Goal: Information Seeking & Learning: Learn about a topic

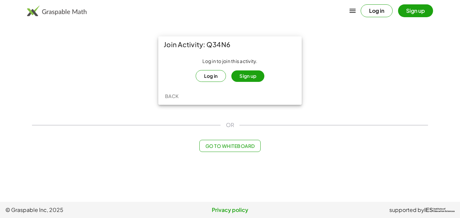
click at [213, 74] on button "Log in" at bounding box center [211, 76] width 31 height 12
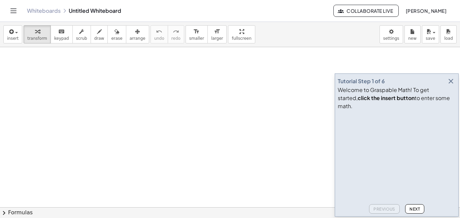
click at [450, 85] on icon "button" at bounding box center [451, 81] width 8 height 8
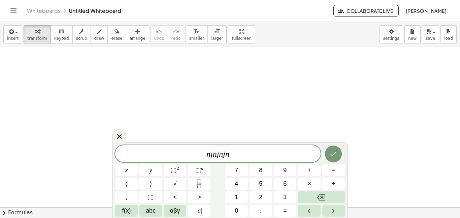
scroll to position [3, 0]
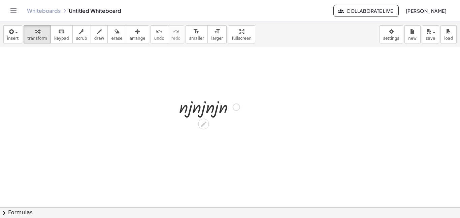
click at [186, 103] on div at bounding box center [209, 106] width 67 height 23
click at [200, 122] on div at bounding box center [203, 124] width 11 height 11
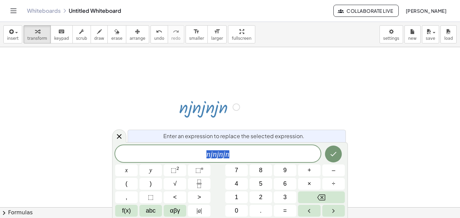
scroll to position [3, 0]
click at [216, 108] on div at bounding box center [209, 106] width 67 height 23
click at [234, 109] on div at bounding box center [236, 106] width 7 height 7
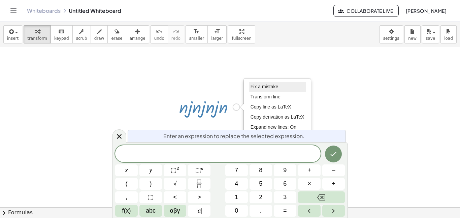
click at [255, 88] on span "Fix a mistake" at bounding box center [265, 86] width 28 height 5
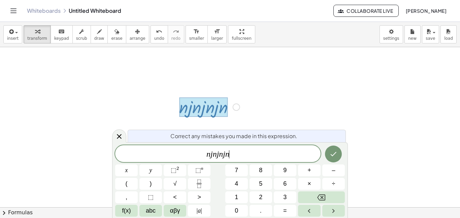
scroll to position [3, 0]
click at [331, 149] on button "Done" at bounding box center [333, 154] width 17 height 17
click at [200, 106] on div at bounding box center [203, 107] width 49 height 20
click at [118, 140] on icon at bounding box center [119, 136] width 8 height 8
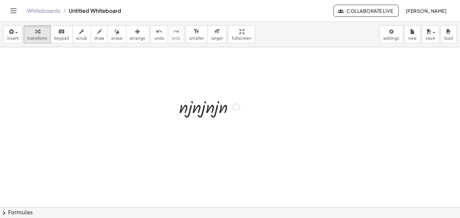
click at [209, 109] on div at bounding box center [209, 106] width 67 height 23
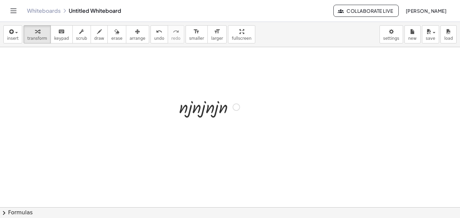
click at [238, 108] on div "Fix a mistake Transform line Copy line as LaTeX Copy derivation as LaTeX Expand…" at bounding box center [236, 106] width 7 height 7
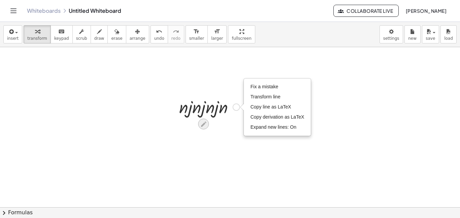
click at [201, 125] on icon at bounding box center [203, 123] width 5 height 5
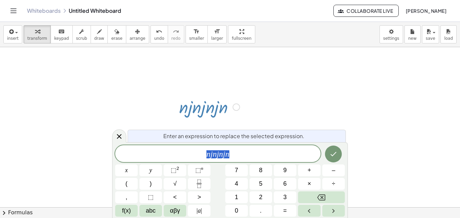
scroll to position [4, 0]
click at [333, 150] on icon "Done" at bounding box center [334, 154] width 8 height 8
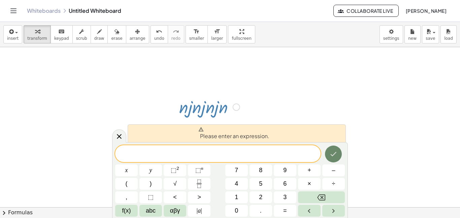
click at [333, 150] on icon "Done" at bounding box center [334, 154] width 8 height 8
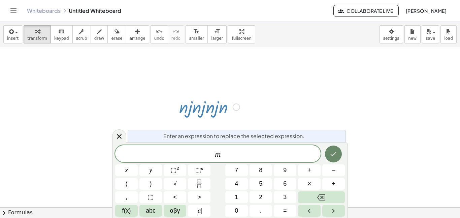
click at [333, 150] on icon "Done" at bounding box center [334, 154] width 8 height 8
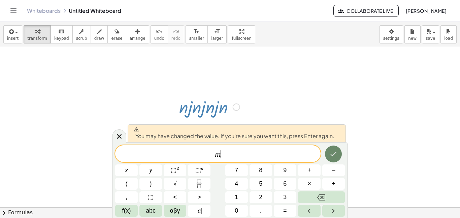
click at [333, 151] on icon "Done" at bounding box center [334, 154] width 8 height 8
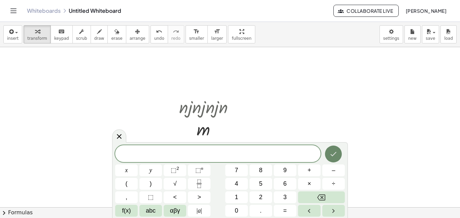
click at [333, 152] on icon "Done" at bounding box center [334, 154] width 8 height 8
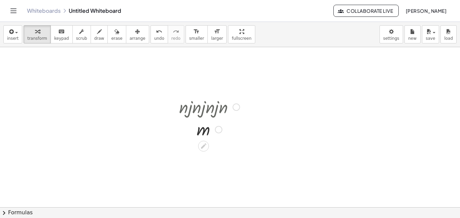
click at [217, 130] on div "Fix a mistake Transform line Copy line as LaTeX Copy derivation as LaTeX Expand…" at bounding box center [218, 129] width 7 height 7
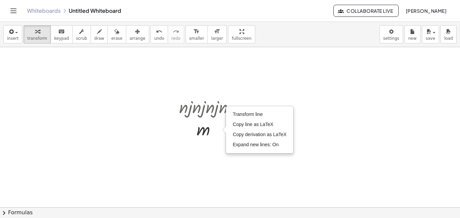
click at [254, 9] on div "Whiteboards Untitled Whiteboard" at bounding box center [180, 10] width 307 height 7
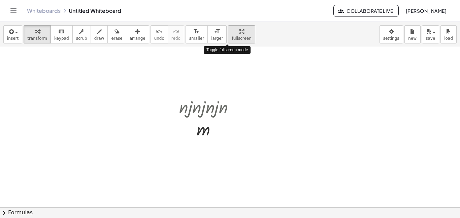
click at [234, 73] on div "insert select one: Math Expression Function Text Youtube Video Graphing Geometr…" at bounding box center [230, 120] width 460 height 196
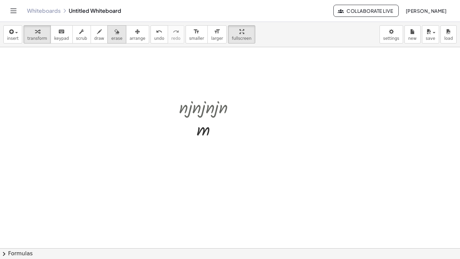
click at [115, 25] on button "erase" at bounding box center [117, 34] width 19 height 18
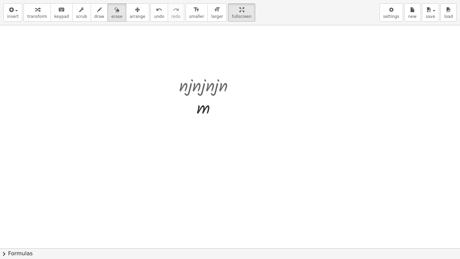
click at [203, 88] on div at bounding box center [230, 248] width 460 height 446
drag, startPoint x: 204, startPoint y: 93, endPoint x: 181, endPoint y: 59, distance: 41.5
click at [181, 59] on div at bounding box center [230, 248] width 460 height 446
drag, startPoint x: 189, startPoint y: 63, endPoint x: 166, endPoint y: 87, distance: 33.4
click at [166, 87] on div at bounding box center [230, 248] width 460 height 446
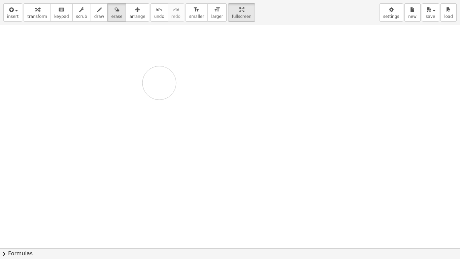
drag, startPoint x: 166, startPoint y: 87, endPoint x: 158, endPoint y: 84, distance: 8.3
click at [158, 84] on div at bounding box center [230, 248] width 460 height 446
click at [205, 94] on div at bounding box center [230, 248] width 460 height 446
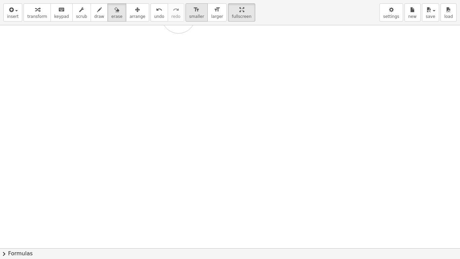
drag, startPoint x: 205, startPoint y: 94, endPoint x: 178, endPoint y: 17, distance: 82.2
click at [178, 17] on div "insert select one: Math Expression Function Text Youtube Video Graphing Geometr…" at bounding box center [230, 129] width 460 height 259
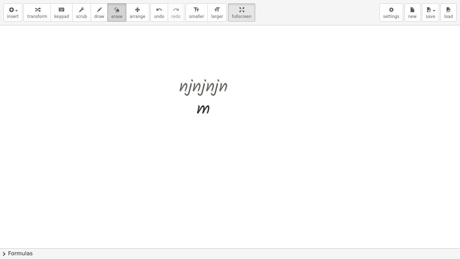
click at [115, 10] on icon "button" at bounding box center [117, 10] width 5 height 8
click at [130, 10] on div "button" at bounding box center [138, 9] width 16 height 8
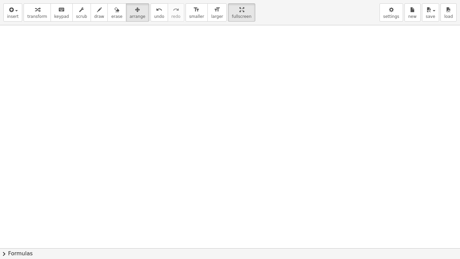
click at [133, 139] on div at bounding box center [230, 248] width 460 height 446
drag, startPoint x: 133, startPoint y: 139, endPoint x: 269, endPoint y: 143, distance: 135.5
click at [269, 143] on div at bounding box center [230, 248] width 460 height 446
drag, startPoint x: 230, startPoint y: 115, endPoint x: 241, endPoint y: 153, distance: 39.3
click at [241, 153] on div at bounding box center [230, 248] width 460 height 446
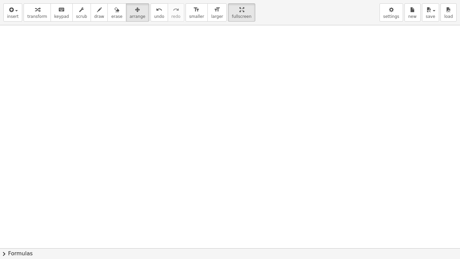
click at [1, 218] on span "chevron_right" at bounding box center [4, 254] width 8 height 8
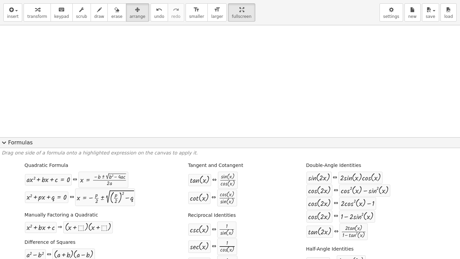
click at [9, 144] on button "expand_more Formulas" at bounding box center [230, 142] width 460 height 11
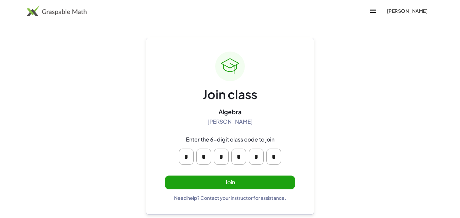
click at [224, 181] on button "Join" at bounding box center [230, 183] width 130 height 14
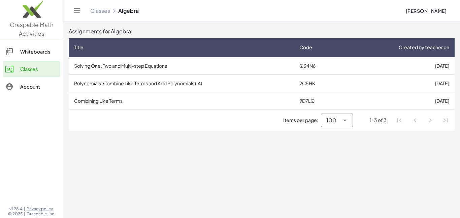
click at [123, 71] on td "Solving One, Two and Multi-step Equations" at bounding box center [181, 66] width 225 height 18
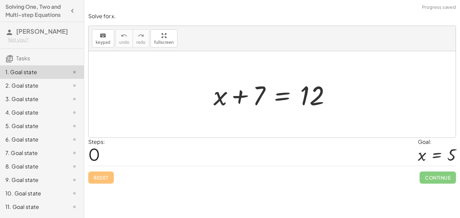
click at [257, 95] on div at bounding box center [274, 94] width 129 height 35
click at [92, 158] on span "0" at bounding box center [94, 154] width 12 height 21
click at [251, 104] on div at bounding box center [274, 94] width 129 height 35
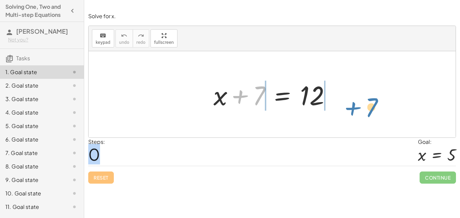
drag, startPoint x: 251, startPoint y: 101, endPoint x: 366, endPoint y: 113, distance: 115.5
click at [366, 113] on div "+ 7 + x + 7 = 12" at bounding box center [272, 94] width 367 height 86
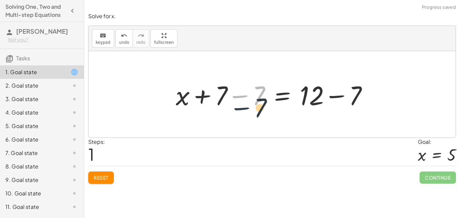
drag, startPoint x: 252, startPoint y: 101, endPoint x: 253, endPoint y: 113, distance: 12.2
click at [253, 113] on div "+ x + 7 = 12 − 7 + x = 12 + 7 − 7 + − 7" at bounding box center [272, 94] width 367 height 86
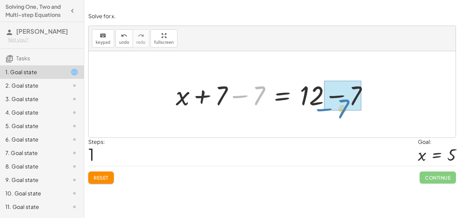
drag, startPoint x: 242, startPoint y: 97, endPoint x: 327, endPoint y: 106, distance: 84.7
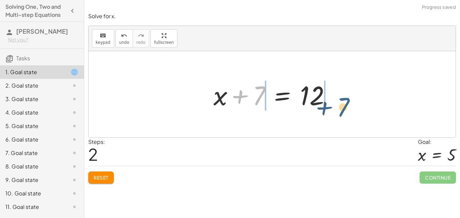
drag, startPoint x: 255, startPoint y: 92, endPoint x: 342, endPoint y: 103, distance: 87.7
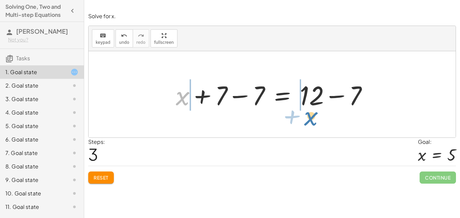
drag, startPoint x: 184, startPoint y: 96, endPoint x: 313, endPoint y: 116, distance: 130.3
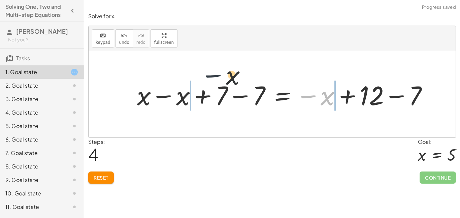
drag, startPoint x: 310, startPoint y: 104, endPoint x: 182, endPoint y: 75, distance: 132.0
click at [182, 75] on div "+ x + 7 = 12 + x + 7 − 7 = + 12 − 7 + x + 7 = 12 + x + 7 − 7 = + 12 − 7 − x = 1…" at bounding box center [272, 94] width 367 height 86
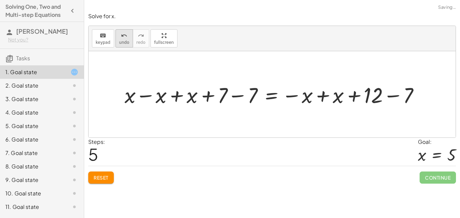
click at [130, 38] on button "undo undo" at bounding box center [125, 38] width 18 height 18
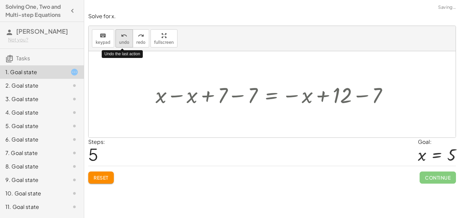
click at [130, 38] on button "undo undo" at bounding box center [125, 38] width 18 height 18
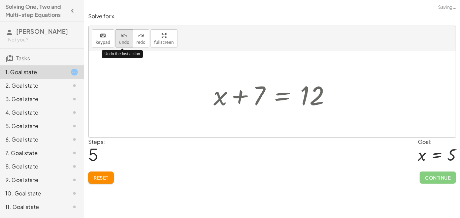
click at [130, 38] on button "undo undo" at bounding box center [125, 38] width 18 height 18
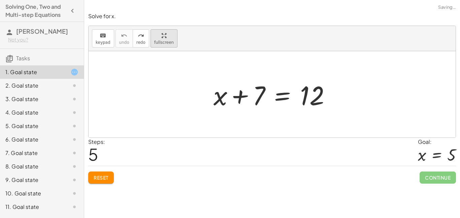
click at [155, 37] on div "button" at bounding box center [164, 35] width 20 height 8
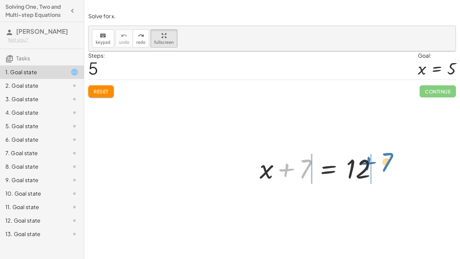
drag, startPoint x: 208, startPoint y: 147, endPoint x: 289, endPoint y: 141, distance: 80.8
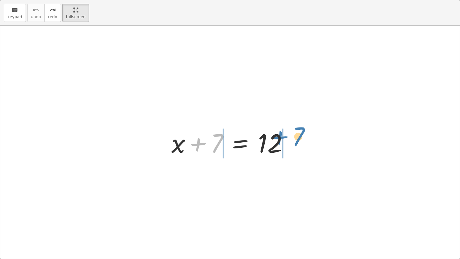
click at [289, 141] on div at bounding box center [232, 142] width 129 height 35
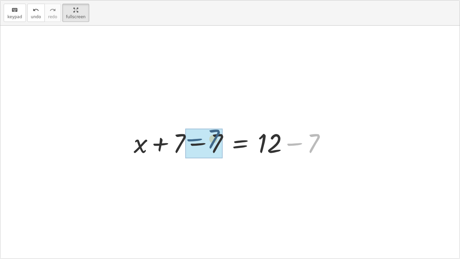
drag, startPoint x: 300, startPoint y: 146, endPoint x: 199, endPoint y: 142, distance: 101.5
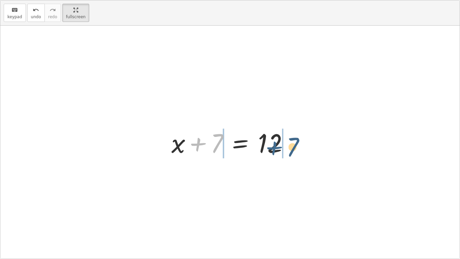
drag, startPoint x: 198, startPoint y: 147, endPoint x: 279, endPoint y: 151, distance: 81.3
click at [279, 151] on div at bounding box center [232, 142] width 129 height 35
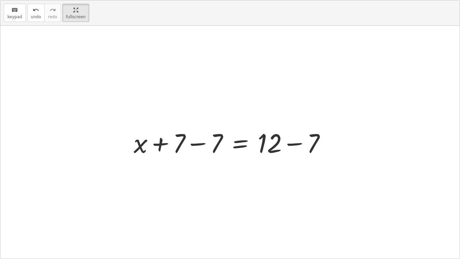
click at [285, 145] on div at bounding box center [232, 142] width 204 height 35
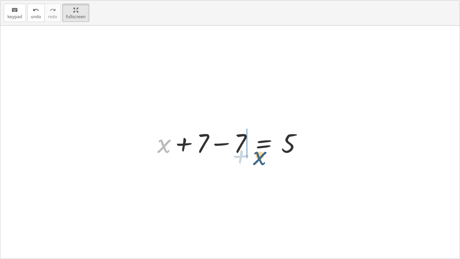
drag, startPoint x: 166, startPoint y: 141, endPoint x: 262, endPoint y: 153, distance: 96.5
click at [262, 153] on div at bounding box center [232, 142] width 157 height 35
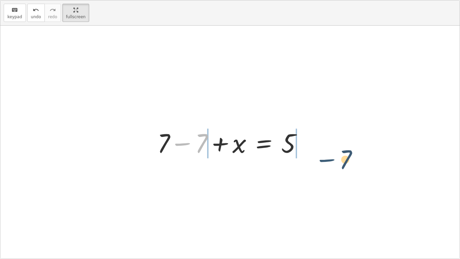
drag, startPoint x: 173, startPoint y: 143, endPoint x: 319, endPoint y: 159, distance: 147.2
click at [319, 159] on div "+ x + 7 = 12 + x + 7 − 7 = + 12 − 7 + x + 7 = 12 + x + 7 − 7 = + 12 − 7 + x + 7…" at bounding box center [230, 142] width 460 height 233
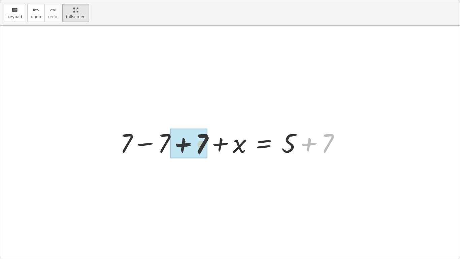
drag, startPoint x: 314, startPoint y: 137, endPoint x: 159, endPoint y: 139, distance: 154.7
click at [159, 139] on div at bounding box center [233, 142] width 232 height 35
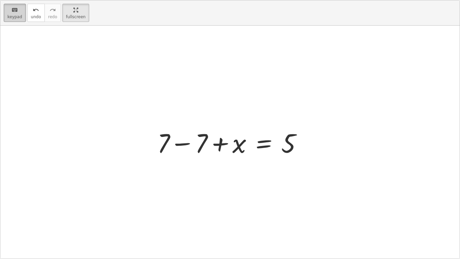
click at [19, 8] on div "keyboard" at bounding box center [14, 10] width 15 height 8
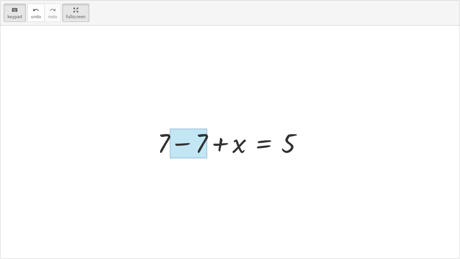
click at [202, 145] on div at bounding box center [189, 143] width 38 height 30
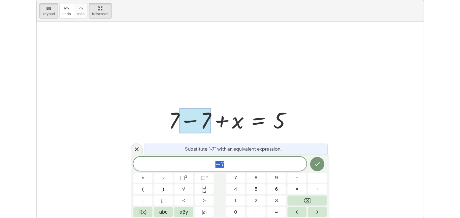
scroll to position [0, 0]
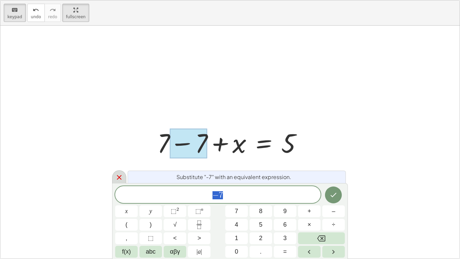
click at [116, 173] on icon at bounding box center [119, 177] width 8 height 8
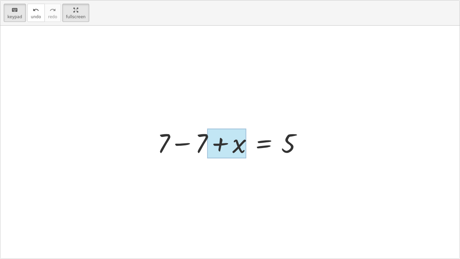
click at [244, 141] on div at bounding box center [226, 143] width 39 height 30
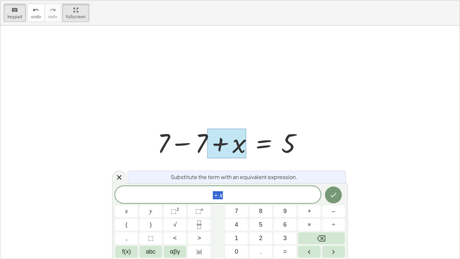
click at [257, 140] on div at bounding box center [232, 142] width 157 height 35
click at [73, 0] on html "Solving One, Two and Multi-step Equations Michael Sclocco Not you? Tasks 1. Goa…" at bounding box center [230, 129] width 460 height 259
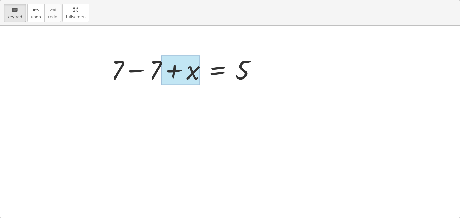
click at [116, 138] on icon at bounding box center [119, 136] width 8 height 8
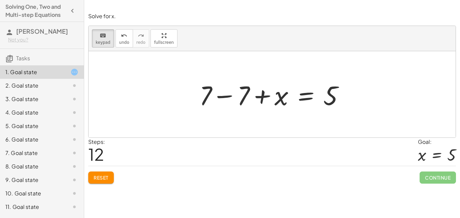
click at [97, 179] on span "Reset" at bounding box center [101, 178] width 15 height 6
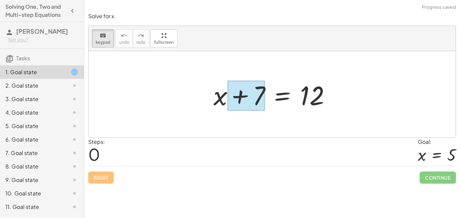
click at [260, 97] on div at bounding box center [246, 96] width 38 height 30
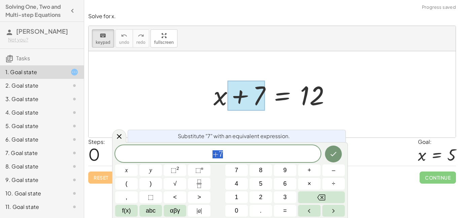
click at [334, 95] on div at bounding box center [274, 94] width 129 height 35
drag, startPoint x: 253, startPoint y: 102, endPoint x: 320, endPoint y: 100, distance: 67.1
click at [283, 95] on div "+ x + 7 = 12" at bounding box center [283, 95] width 0 height 0
click at [125, 137] on div at bounding box center [119, 135] width 14 height 13
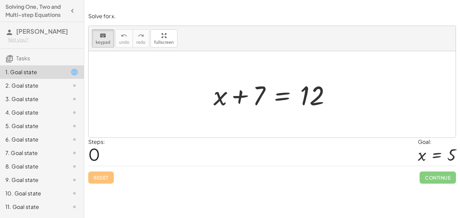
drag, startPoint x: 243, startPoint y: 93, endPoint x: 333, endPoint y: 93, distance: 89.6
click at [321, 104] on div at bounding box center [274, 94] width 129 height 35
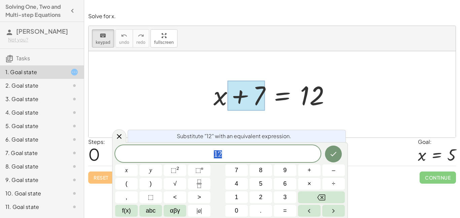
scroll to position [1, 0]
click at [279, 120] on div at bounding box center [272, 94] width 367 height 86
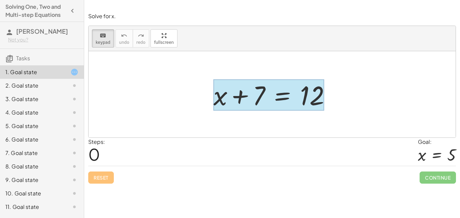
drag, startPoint x: 258, startPoint y: 100, endPoint x: 300, endPoint y: 103, distance: 42.0
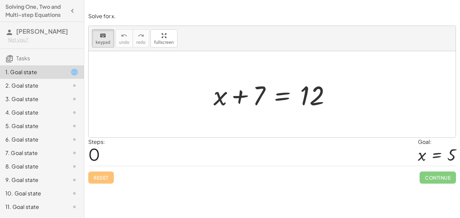
click at [211, 99] on div at bounding box center [274, 94] width 129 height 35
click at [104, 41] on span "keypad" at bounding box center [103, 42] width 15 height 5
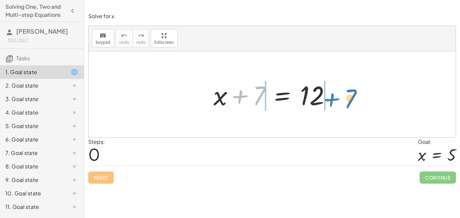
drag, startPoint x: 257, startPoint y: 91, endPoint x: 350, endPoint y: 94, distance: 93.1
click at [350, 94] on div "+ 7 + x + 7 = 12" at bounding box center [272, 94] width 367 height 86
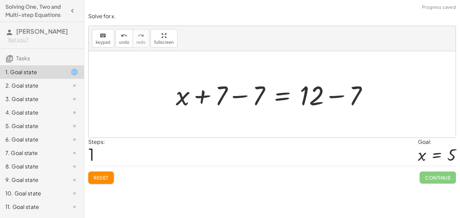
click at [330, 98] on div at bounding box center [275, 94] width 204 height 35
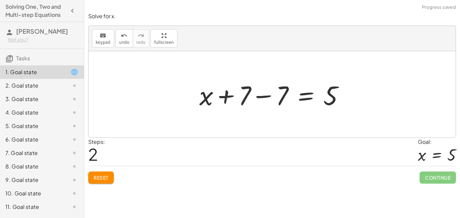
click at [256, 90] on div at bounding box center [274, 94] width 157 height 35
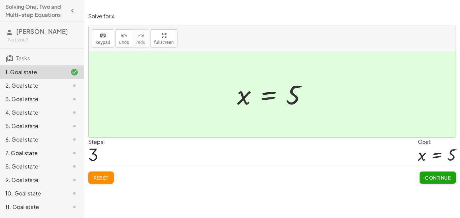
click at [449, 175] on span "Continue" at bounding box center [438, 178] width 26 height 6
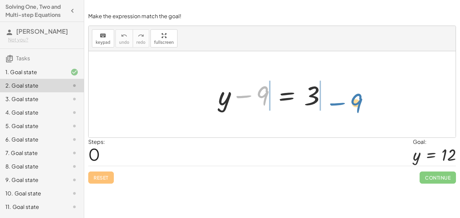
drag, startPoint x: 257, startPoint y: 97, endPoint x: 350, endPoint y: 105, distance: 94.0
click at [350, 105] on div "− 9 + y − 9 = 3" at bounding box center [272, 94] width 367 height 86
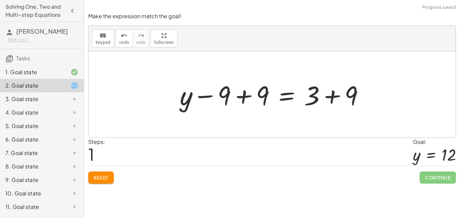
click at [318, 96] on div at bounding box center [275, 94] width 196 height 35
click at [331, 97] on div at bounding box center [275, 94] width 196 height 35
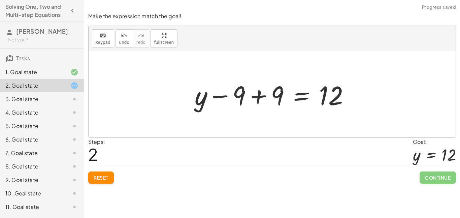
click at [247, 99] on div at bounding box center [274, 94] width 167 height 35
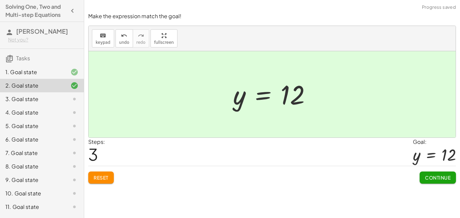
click at [452, 166] on div "Continue" at bounding box center [438, 175] width 36 height 18
click at [427, 181] on button "Continue" at bounding box center [438, 178] width 36 height 12
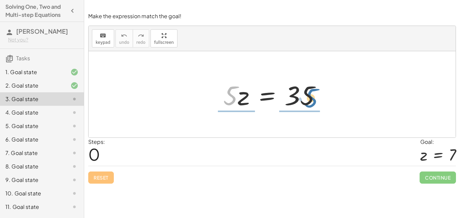
drag, startPoint x: 237, startPoint y: 98, endPoint x: 316, endPoint y: 102, distance: 79.3
click at [316, 102] on div at bounding box center [275, 94] width 110 height 35
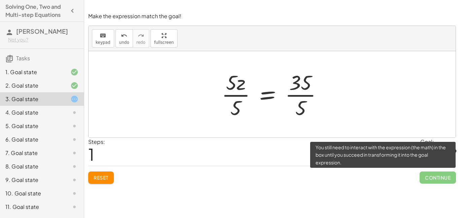
click at [430, 176] on span "Continue" at bounding box center [438, 178] width 36 height 12
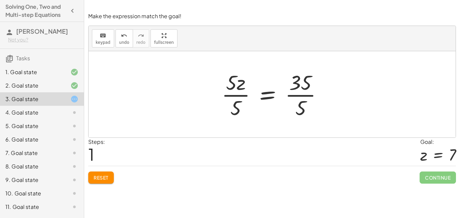
click at [299, 89] on div at bounding box center [274, 94] width 113 height 52
click at [301, 96] on div at bounding box center [274, 94] width 113 height 52
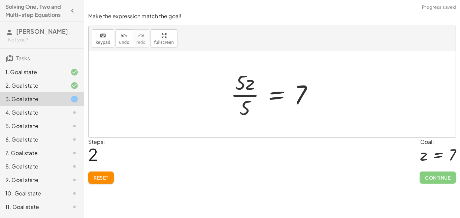
click at [258, 96] on div at bounding box center [274, 94] width 94 height 52
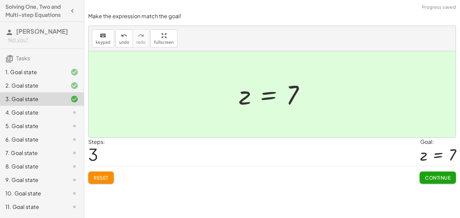
click at [446, 175] on span "Continue" at bounding box center [438, 178] width 26 height 6
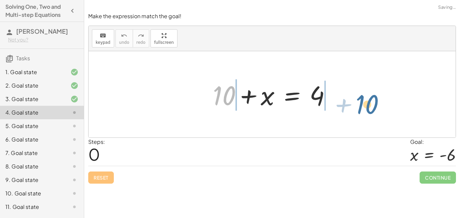
drag, startPoint x: 219, startPoint y: 93, endPoint x: 362, endPoint y: 102, distance: 143.2
click at [362, 102] on div "+ 10 + 10 + x = 4" at bounding box center [272, 94] width 367 height 86
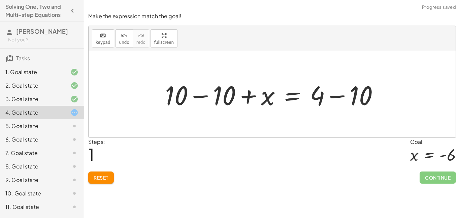
click at [323, 98] on div at bounding box center [275, 94] width 226 height 35
click at [314, 95] on div at bounding box center [275, 94] width 226 height 35
click at [355, 100] on div at bounding box center [275, 94] width 226 height 35
click at [217, 97] on div at bounding box center [257, 94] width 191 height 35
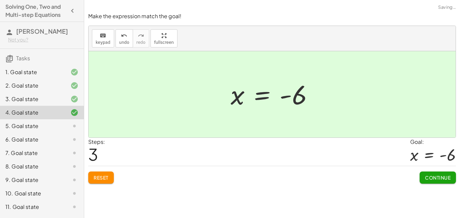
click at [0, 0] on div "Make the expression match the goal! keyboard keypad undo undo redo redo fullscr…" at bounding box center [0, 0] width 0 height 0
click at [434, 176] on span "Continue" at bounding box center [438, 178] width 26 height 6
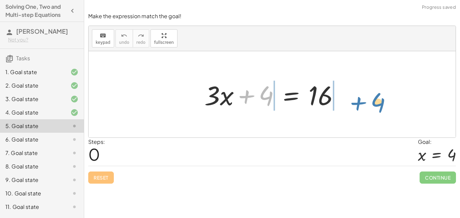
drag, startPoint x: 257, startPoint y: 92, endPoint x: 369, endPoint y: 99, distance: 111.4
click at [369, 99] on div "+ 4 + · 3 · x + 4 = 16" at bounding box center [272, 94] width 367 height 86
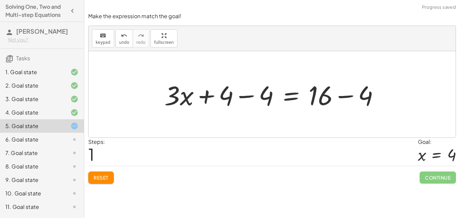
click at [347, 97] on div at bounding box center [274, 94] width 227 height 35
click at [219, 98] on div at bounding box center [254, 94] width 187 height 35
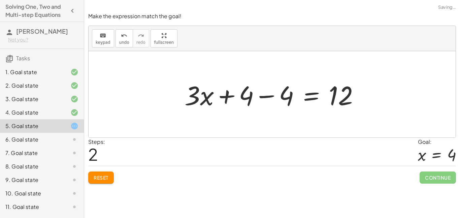
click at [284, 95] on div at bounding box center [274, 94] width 187 height 35
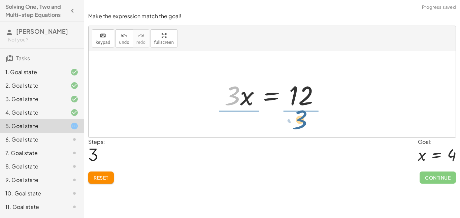
drag, startPoint x: 232, startPoint y: 100, endPoint x: 300, endPoint y: 124, distance: 71.8
click at [300, 124] on div "+ · 3 · x + 4 = 16 + · 3 · x + 4 − 4 = + 16 − 4 + · 3 · x + 4 − 4 = 12 + · 3 · …" at bounding box center [272, 94] width 367 height 86
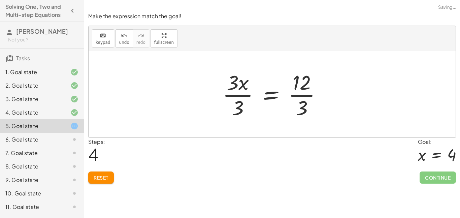
click at [298, 103] on div at bounding box center [274, 94] width 111 height 52
click at [235, 91] on div at bounding box center [268, 94] width 99 height 52
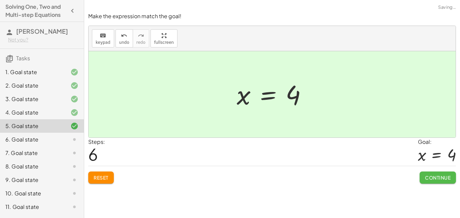
click at [429, 179] on span "Continue" at bounding box center [438, 178] width 26 height 6
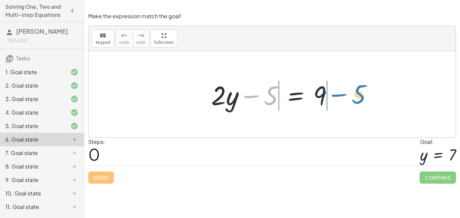
drag, startPoint x: 250, startPoint y: 102, endPoint x: 338, endPoint y: 101, distance: 87.6
click at [338, 101] on div at bounding box center [275, 94] width 134 height 35
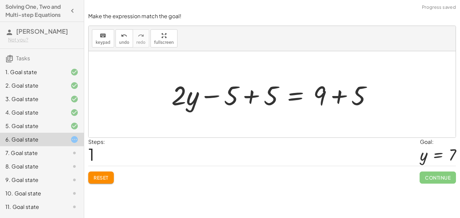
click at [332, 99] on div at bounding box center [274, 94] width 213 height 35
click at [208, 93] on div at bounding box center [260, 94] width 184 height 35
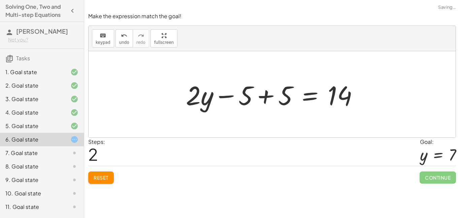
click at [274, 92] on div at bounding box center [275, 94] width 184 height 35
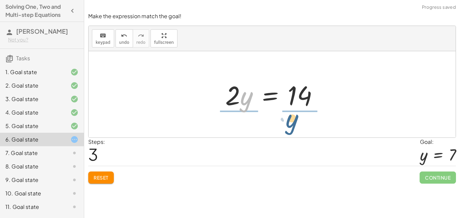
drag, startPoint x: 241, startPoint y: 95, endPoint x: 287, endPoint y: 118, distance: 51.2
click at [287, 118] on div "+ · 2 · y − 5 = 9 + · 2 · y − 5 + 5 = + 9 + 5 + · 2 · y − 5 + 5 = 14 + · 2 · y …" at bounding box center [272, 94] width 367 height 86
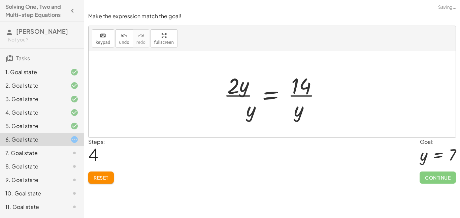
click at [297, 108] on div at bounding box center [275, 94] width 110 height 52
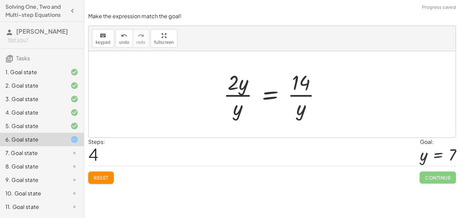
click at [235, 85] on div at bounding box center [275, 94] width 110 height 52
click at [309, 95] on div at bounding box center [275, 94] width 110 height 52
click at [240, 97] on div at bounding box center [275, 94] width 110 height 52
drag, startPoint x: 301, startPoint y: 109, endPoint x: 242, endPoint y: 82, distance: 64.8
click at [242, 82] on div at bounding box center [275, 94] width 110 height 52
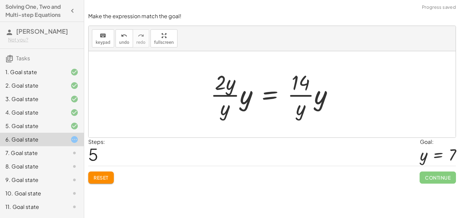
click at [108, 174] on button "Reset" at bounding box center [101, 178] width 26 height 12
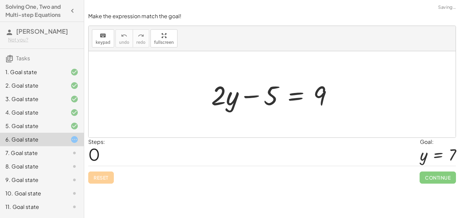
click at [108, 174] on div "Reset Continue" at bounding box center [272, 175] width 368 height 18
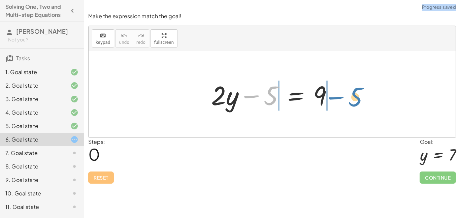
drag, startPoint x: 256, startPoint y: 95, endPoint x: 337, endPoint y: 96, distance: 80.9
click at [337, 96] on div at bounding box center [275, 94] width 134 height 35
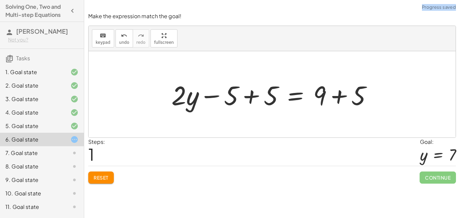
click at [321, 94] on div at bounding box center [274, 94] width 213 height 35
click at [330, 95] on div at bounding box center [274, 94] width 213 height 35
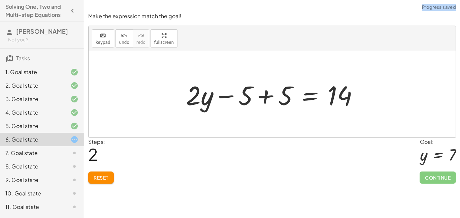
click at [250, 93] on div at bounding box center [275, 94] width 184 height 35
click at [268, 94] on div at bounding box center [275, 94] width 184 height 35
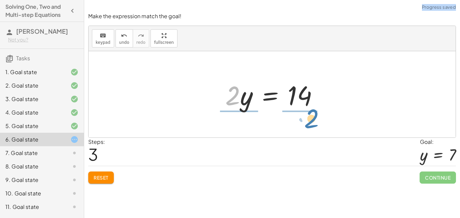
drag, startPoint x: 234, startPoint y: 94, endPoint x: 312, endPoint y: 117, distance: 81.8
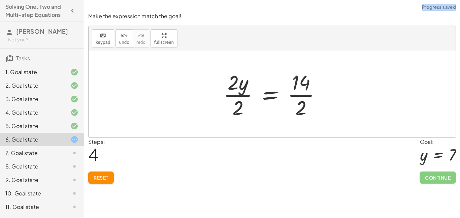
click at [302, 94] on div at bounding box center [275, 94] width 110 height 52
click at [249, 89] on div at bounding box center [267, 94] width 95 height 52
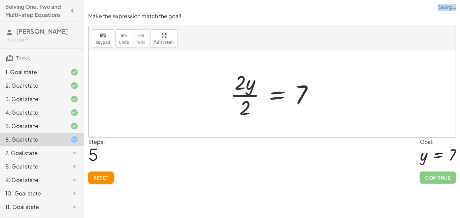
click at [249, 89] on div at bounding box center [274, 94] width 95 height 52
click at [239, 91] on div at bounding box center [274, 94] width 95 height 52
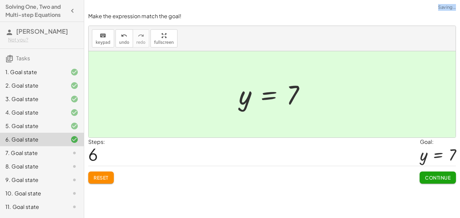
click at [433, 172] on button "Continue" at bounding box center [438, 178] width 36 height 12
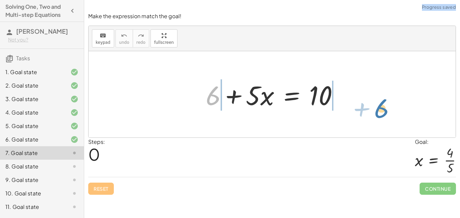
drag, startPoint x: 216, startPoint y: 96, endPoint x: 384, endPoint y: 108, distance: 168.3
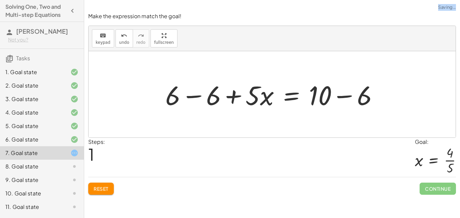
click at [324, 89] on div at bounding box center [274, 94] width 225 height 35
click at [326, 90] on div at bounding box center [274, 94] width 225 height 35
click at [354, 102] on div at bounding box center [274, 94] width 225 height 35
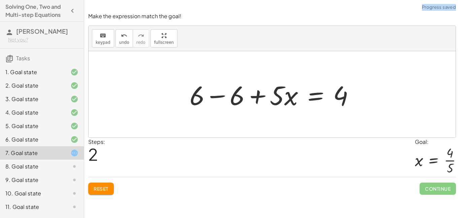
click at [209, 95] on div at bounding box center [274, 94] width 177 height 35
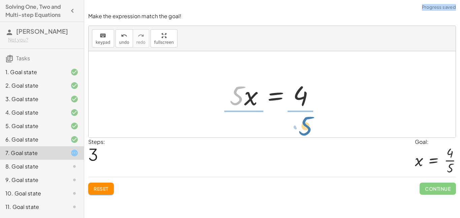
drag, startPoint x: 236, startPoint y: 95, endPoint x: 306, endPoint y: 125, distance: 75.8
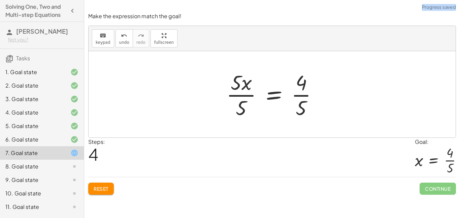
click at [232, 80] on div at bounding box center [274, 94] width 103 height 52
click at [239, 93] on div at bounding box center [274, 94] width 103 height 52
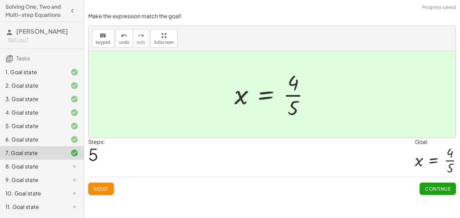
click at [419, 186] on div "Reset Continue" at bounding box center [272, 186] width 368 height 18
click at [430, 188] on span "Continue" at bounding box center [438, 189] width 26 height 6
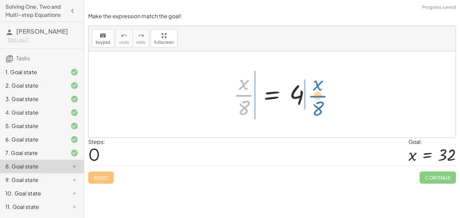
drag, startPoint x: 243, startPoint y: 98, endPoint x: 316, endPoint y: 98, distance: 73.8
click at [316, 98] on div at bounding box center [274, 94] width 89 height 52
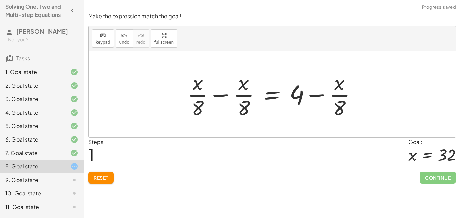
click at [324, 95] on div at bounding box center [275, 94] width 182 height 52
click at [295, 96] on div at bounding box center [275, 94] width 182 height 52
click at [95, 183] on button "Reset" at bounding box center [101, 178] width 26 height 12
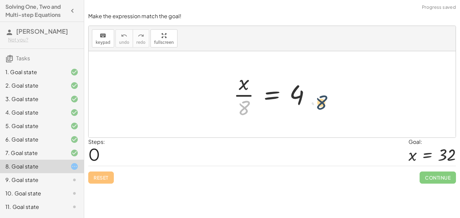
drag, startPoint x: 242, startPoint y: 105, endPoint x: 321, endPoint y: 100, distance: 79.1
click at [321, 100] on div at bounding box center [272, 94] width 367 height 86
drag, startPoint x: 244, startPoint y: 107, endPoint x: 312, endPoint y: 96, distance: 68.6
click at [312, 96] on div at bounding box center [274, 94] width 89 height 52
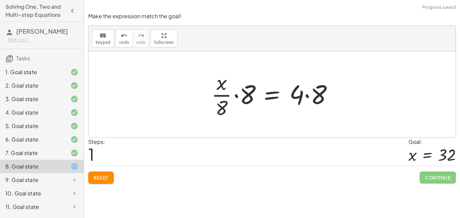
click at [298, 95] on div at bounding box center [275, 94] width 134 height 52
click at [295, 95] on div at bounding box center [275, 94] width 134 height 52
click at [233, 93] on div at bounding box center [275, 94] width 134 height 52
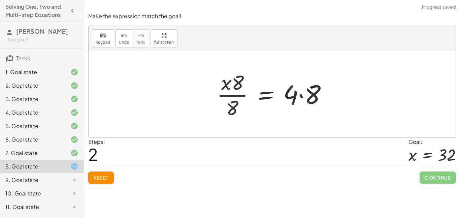
click at [314, 96] on div at bounding box center [275, 94] width 122 height 52
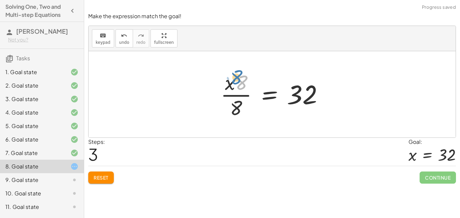
drag, startPoint x: 240, startPoint y: 83, endPoint x: 235, endPoint y: 78, distance: 7.1
click at [235, 78] on div at bounding box center [274, 94] width 115 height 52
click at [233, 94] on div at bounding box center [274, 94] width 115 height 52
click at [0, 0] on div "Make the expression match the goal! keyboard keypad undo undo redo redo fullscr…" at bounding box center [0, 0] width 0 height 0
click at [99, 181] on button "Reset" at bounding box center [101, 178] width 26 height 12
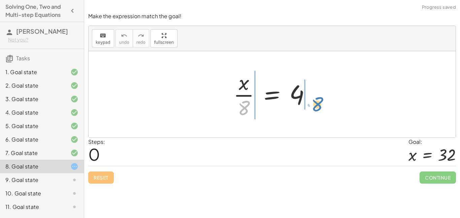
drag, startPoint x: 246, startPoint y: 105, endPoint x: 313, endPoint y: 98, distance: 67.1
click at [313, 98] on div at bounding box center [274, 94] width 89 height 52
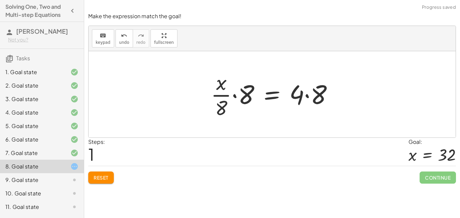
click at [298, 94] on div at bounding box center [275, 94] width 134 height 52
click at [305, 94] on div at bounding box center [275, 94] width 134 height 52
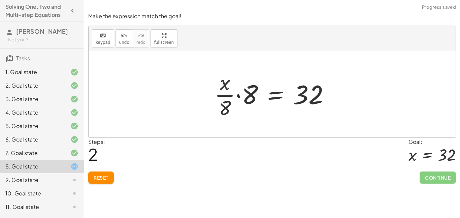
click at [219, 96] on div at bounding box center [274, 94] width 127 height 52
click at [240, 96] on div at bounding box center [274, 94] width 127 height 52
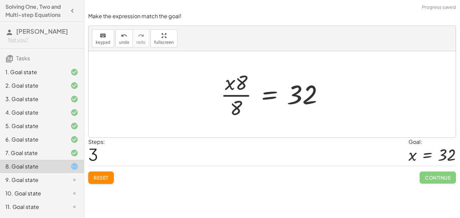
click at [239, 93] on div at bounding box center [274, 94] width 115 height 52
click at [236, 84] on div at bounding box center [274, 94] width 115 height 52
click at [234, 102] on div at bounding box center [274, 94] width 115 height 52
click at [99, 178] on span "Reset" at bounding box center [101, 178] width 15 height 6
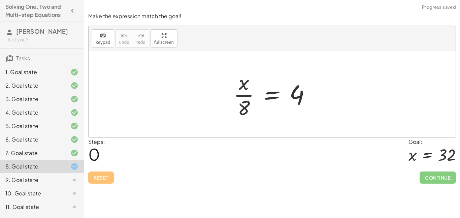
click at [99, 176] on div "Reset Continue" at bounding box center [272, 175] width 368 height 18
drag, startPoint x: 316, startPoint y: 98, endPoint x: 312, endPoint y: 95, distance: 4.4
click at [312, 95] on div at bounding box center [274, 94] width 89 height 52
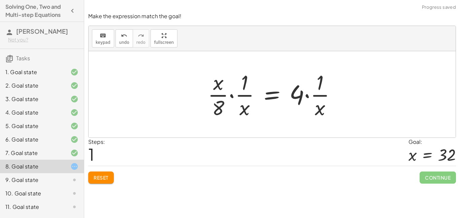
click at [294, 100] on div at bounding box center [275, 94] width 141 height 52
click at [319, 93] on div at bounding box center [275, 94] width 141 height 52
click at [319, 94] on div at bounding box center [275, 94] width 141 height 52
click at [100, 182] on button "Reset" at bounding box center [101, 178] width 26 height 12
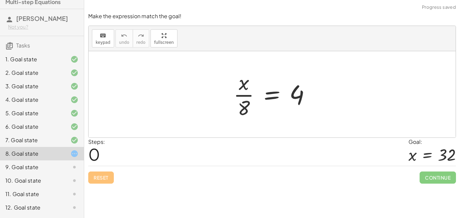
scroll to position [0, 0]
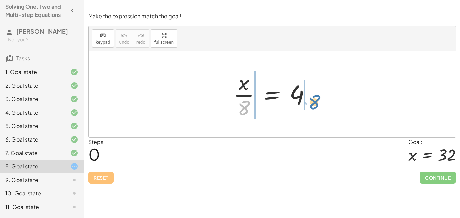
drag, startPoint x: 244, startPoint y: 106, endPoint x: 317, endPoint y: 100, distance: 73.0
click at [317, 100] on div at bounding box center [274, 94] width 89 height 52
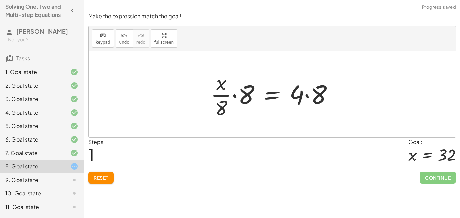
click at [301, 94] on div at bounding box center [275, 94] width 134 height 52
click at [314, 94] on div at bounding box center [275, 94] width 134 height 52
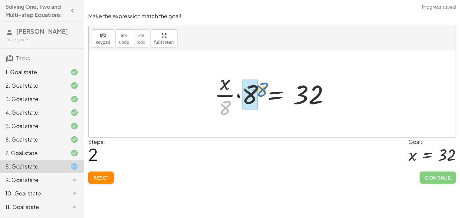
drag, startPoint x: 224, startPoint y: 106, endPoint x: 262, endPoint y: 88, distance: 41.3
click at [262, 88] on div at bounding box center [274, 94] width 127 height 52
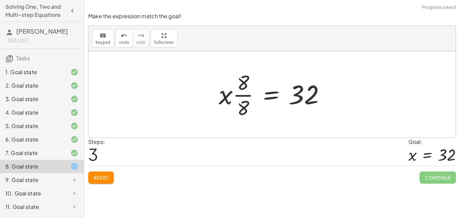
click at [247, 90] on div at bounding box center [275, 94] width 119 height 52
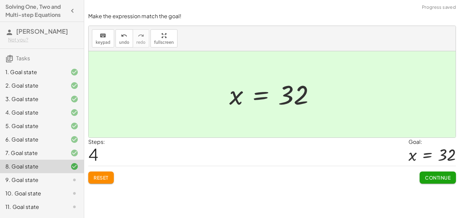
click at [432, 180] on span "Continue" at bounding box center [438, 178] width 26 height 6
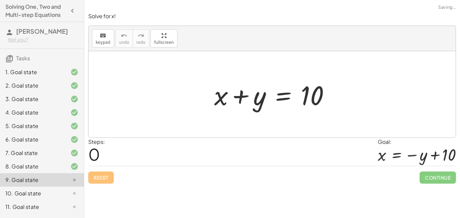
click at [252, 99] on div at bounding box center [275, 94] width 128 height 35
drag, startPoint x: 253, startPoint y: 100, endPoint x: 265, endPoint y: 100, distance: 11.5
click at [265, 100] on div at bounding box center [275, 94] width 128 height 35
drag, startPoint x: 253, startPoint y: 100, endPoint x: 341, endPoint y: 101, distance: 88.3
click at [341, 101] on div "+ y + x + y = 10" at bounding box center [272, 94] width 367 height 86
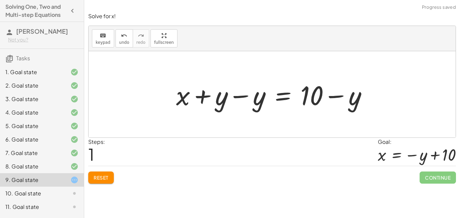
click at [308, 92] on div at bounding box center [275, 94] width 204 height 35
click at [328, 95] on div at bounding box center [275, 94] width 204 height 35
click at [327, 95] on div at bounding box center [275, 94] width 204 height 35
click at [222, 98] on div at bounding box center [275, 94] width 204 height 35
click at [247, 97] on div at bounding box center [275, 94] width 204 height 35
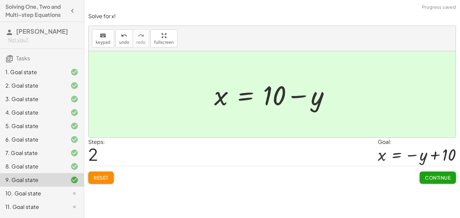
click at [423, 175] on button "Continue" at bounding box center [438, 178] width 36 height 12
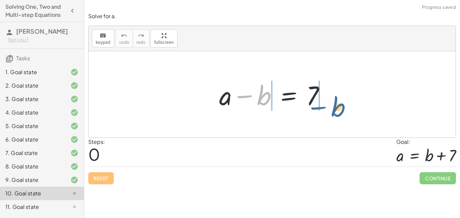
drag, startPoint x: 246, startPoint y: 94, endPoint x: 320, endPoint y: 105, distance: 75.3
click at [320, 105] on div at bounding box center [275, 94] width 118 height 35
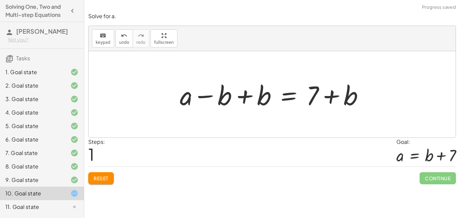
click at [305, 96] on div at bounding box center [275, 94] width 196 height 35
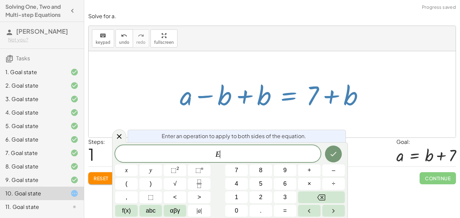
click at [307, 97] on div at bounding box center [275, 94] width 196 height 35
click at [307, 113] on div "+ a − b = 7 + a = 7 − b + b + + b" at bounding box center [272, 94] width 205 height 38
click at [117, 136] on icon at bounding box center [119, 136] width 8 height 8
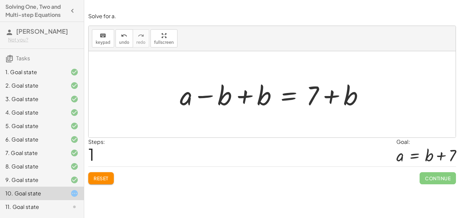
click at [251, 100] on div at bounding box center [275, 94] width 196 height 35
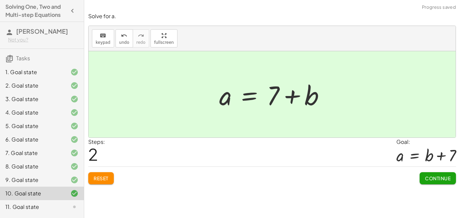
click at [446, 174] on button "Continue" at bounding box center [438, 178] width 36 height 12
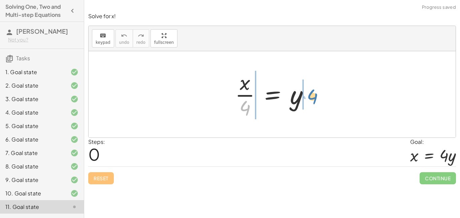
drag, startPoint x: 240, startPoint y: 103, endPoint x: 306, endPoint y: 91, distance: 67.4
click at [306, 91] on div at bounding box center [275, 94] width 86 height 52
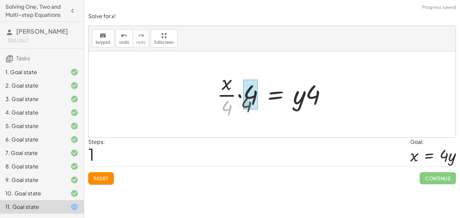
drag, startPoint x: 222, startPoint y: 106, endPoint x: 247, endPoint y: 100, distance: 26.2
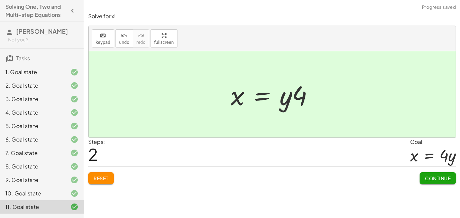
click at [434, 181] on span "Continue" at bounding box center [438, 178] width 26 height 6
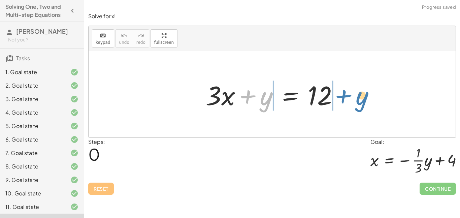
drag, startPoint x: 268, startPoint y: 102, endPoint x: 363, endPoint y: 102, distance: 95.4
click at [363, 102] on div "+ y + · 3 · x + y = 12" at bounding box center [272, 94] width 367 height 86
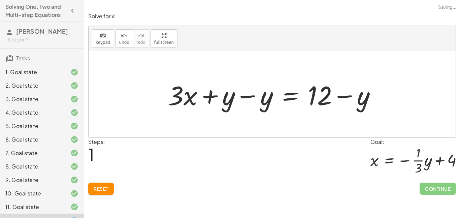
click at [320, 96] on div at bounding box center [275, 94] width 220 height 35
click at [335, 98] on div at bounding box center [275, 94] width 220 height 35
click at [341, 97] on div at bounding box center [275, 94] width 220 height 35
click at [99, 184] on button "Reset" at bounding box center [101, 189] width 26 height 12
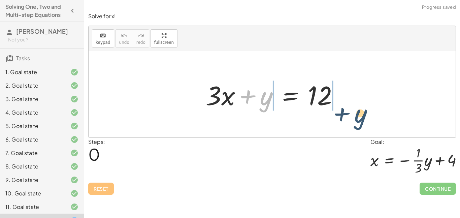
drag, startPoint x: 265, startPoint y: 97, endPoint x: 359, endPoint y: 112, distance: 94.9
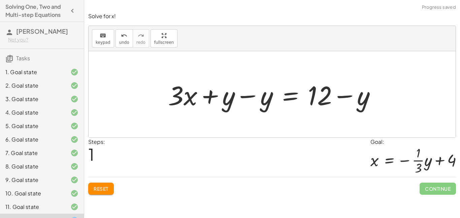
click at [237, 97] on div at bounding box center [275, 94] width 220 height 35
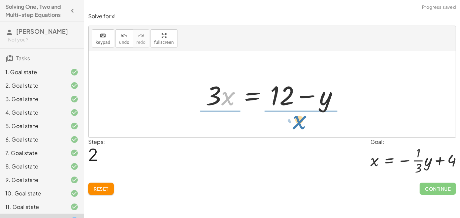
drag, startPoint x: 228, startPoint y: 96, endPoint x: 300, endPoint y: 120, distance: 75.7
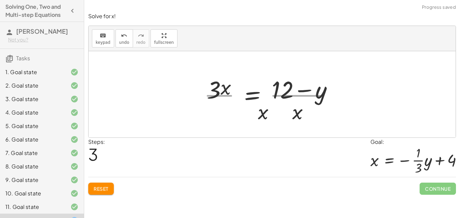
click at [300, 120] on div "+ · 3 · x + y = 12 + · 3 · x + y − y = + 12 − y + · 3 · x + 0 = + 12 − y · x · …" at bounding box center [268, 94] width 148 height 55
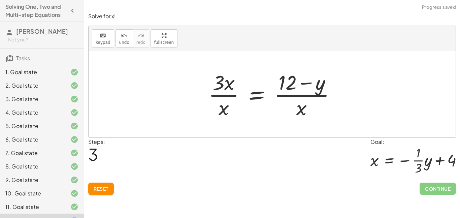
click at [225, 92] on div at bounding box center [275, 94] width 140 height 52
click at [229, 100] on div at bounding box center [275, 94] width 140 height 52
drag, startPoint x: 222, startPoint y: 113, endPoint x: 241, endPoint y: 96, distance: 24.9
click at [241, 96] on div at bounding box center [275, 94] width 140 height 52
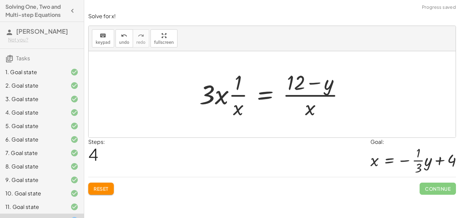
click at [239, 102] on div at bounding box center [274, 94] width 157 height 52
click at [237, 95] on div at bounding box center [274, 94] width 157 height 52
drag, startPoint x: 224, startPoint y: 97, endPoint x: 249, endPoint y: 86, distance: 27.0
click at [249, 86] on div at bounding box center [274, 94] width 157 height 52
click at [238, 87] on div at bounding box center [279, 94] width 150 height 52
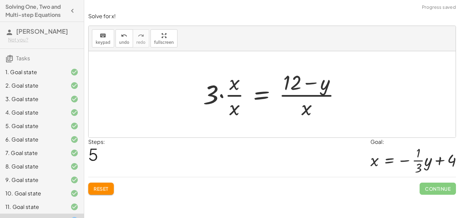
click at [238, 87] on div at bounding box center [275, 94] width 150 height 52
click at [237, 97] on div at bounding box center [275, 94] width 150 height 52
click at [237, 97] on div at bounding box center [287, 94] width 124 height 52
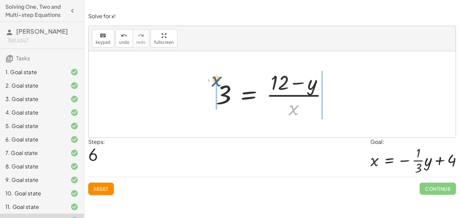
drag, startPoint x: 290, startPoint y: 115, endPoint x: 213, endPoint y: 88, distance: 82.1
click at [213, 88] on div at bounding box center [275, 94] width 124 height 52
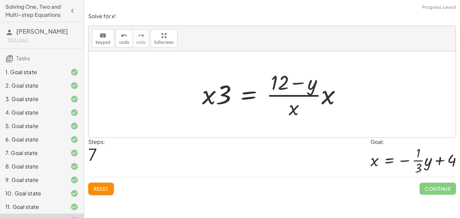
click at [99, 186] on span "Reset" at bounding box center [101, 189] width 15 height 6
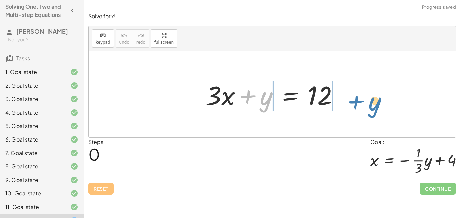
drag, startPoint x: 265, startPoint y: 100, endPoint x: 373, endPoint y: 105, distance: 107.9
click at [373, 105] on div "+ y + · 3 · x + y = 12" at bounding box center [272, 94] width 367 height 86
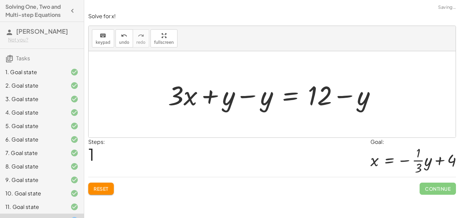
click at [250, 94] on div at bounding box center [275, 94] width 220 height 35
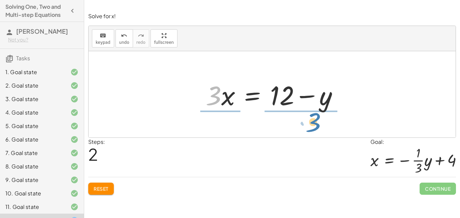
drag, startPoint x: 212, startPoint y: 94, endPoint x: 310, endPoint y: 122, distance: 102.3
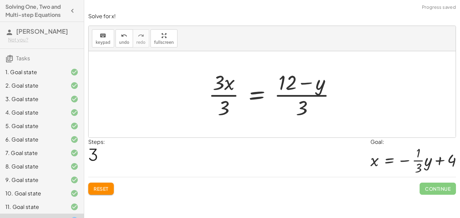
click at [221, 94] on div at bounding box center [275, 94] width 140 height 52
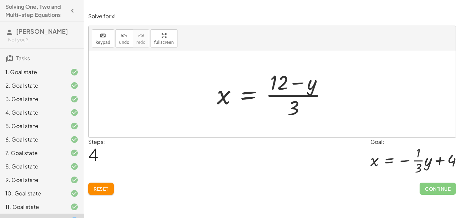
click at [0, 0] on div "Solve for x! keyboard keypad undo undo redo redo fullscreen + · 3 · x + y = 12 …" at bounding box center [0, 0] width 0 height 0
click at [95, 193] on button "Reset" at bounding box center [101, 189] width 26 height 12
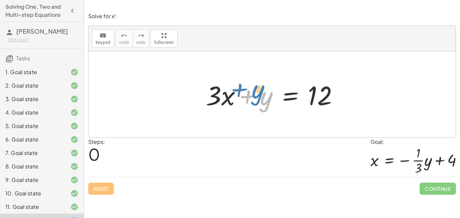
drag, startPoint x: 270, startPoint y: 99, endPoint x: 258, endPoint y: 94, distance: 12.5
click at [258, 94] on div at bounding box center [275, 94] width 145 height 35
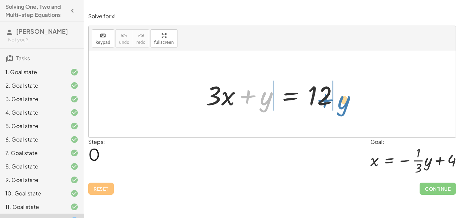
drag, startPoint x: 265, startPoint y: 98, endPoint x: 343, endPoint y: 102, distance: 78.0
click at [343, 102] on div at bounding box center [275, 94] width 145 height 35
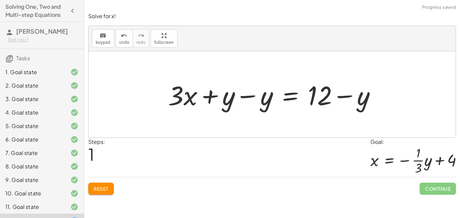
click at [244, 99] on div at bounding box center [275, 94] width 220 height 35
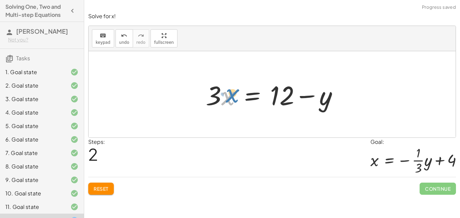
click at [226, 96] on div at bounding box center [275, 94] width 145 height 35
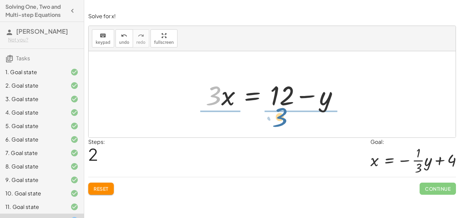
drag, startPoint x: 213, startPoint y: 95, endPoint x: 280, endPoint y: 116, distance: 70.0
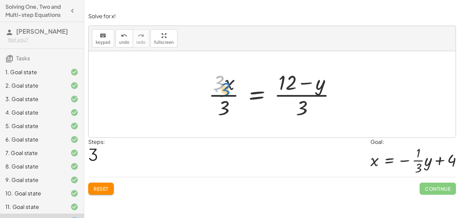
drag, startPoint x: 220, startPoint y: 87, endPoint x: 226, endPoint y: 94, distance: 9.8
click at [226, 94] on div at bounding box center [275, 94] width 140 height 52
click at [314, 94] on div at bounding box center [275, 94] width 140 height 52
click at [214, 93] on div at bounding box center [275, 94] width 140 height 52
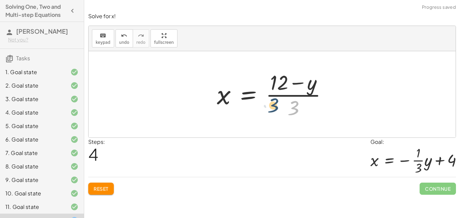
drag, startPoint x: 293, startPoint y: 104, endPoint x: 273, endPoint y: 102, distance: 20.3
click at [273, 102] on div at bounding box center [275, 94] width 123 height 52
click at [96, 191] on span "Reset" at bounding box center [101, 189] width 15 height 6
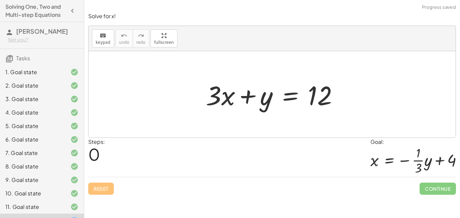
scroll to position [25, 0]
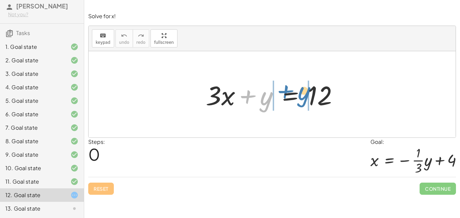
drag, startPoint x: 264, startPoint y: 100, endPoint x: 302, endPoint y: 95, distance: 38.1
click at [302, 95] on div at bounding box center [275, 94] width 145 height 35
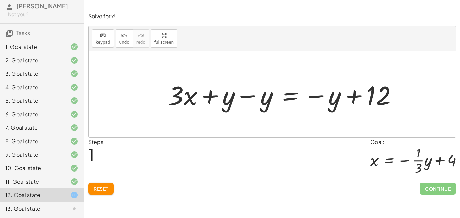
click at [247, 95] on div at bounding box center [285, 94] width 241 height 35
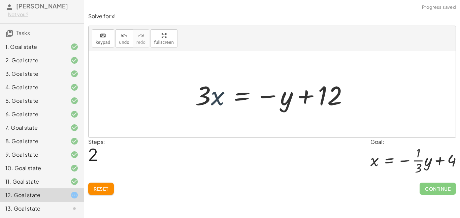
click at [219, 97] on div at bounding box center [274, 94] width 165 height 35
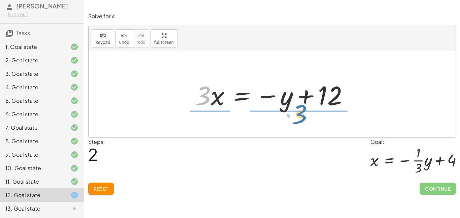
drag, startPoint x: 205, startPoint y: 95, endPoint x: 301, endPoint y: 114, distance: 97.9
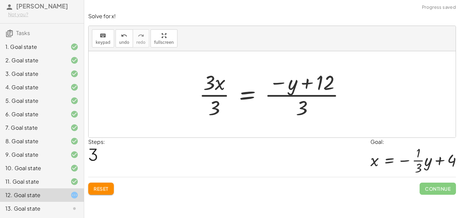
click at [214, 94] on div at bounding box center [275, 94] width 158 height 52
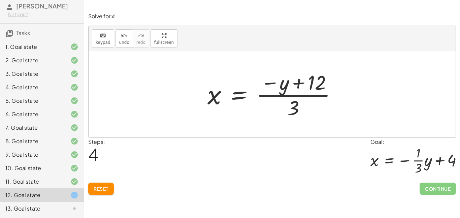
click at [298, 103] on div at bounding box center [275, 94] width 142 height 52
click at [276, 101] on div at bounding box center [275, 94] width 142 height 52
click at [279, 98] on div at bounding box center [275, 94] width 142 height 52
click at [110, 185] on button "Reset" at bounding box center [101, 189] width 26 height 12
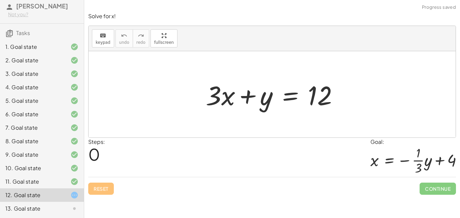
click at [28, 205] on div "13. Goal state" at bounding box center [32, 209] width 54 height 8
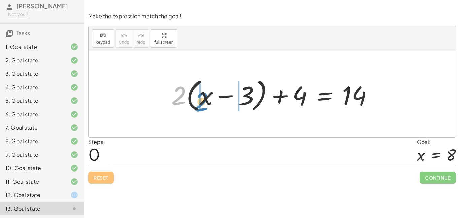
drag, startPoint x: 181, startPoint y: 89, endPoint x: 203, endPoint y: 94, distance: 23.1
click at [203, 94] on div at bounding box center [275, 94] width 214 height 39
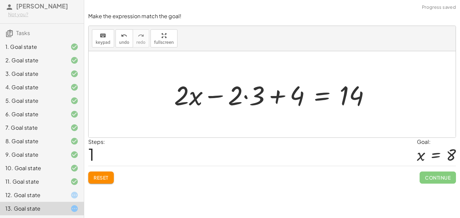
click at [239, 87] on div at bounding box center [275, 94] width 208 height 35
click at [243, 91] on div at bounding box center [275, 94] width 208 height 35
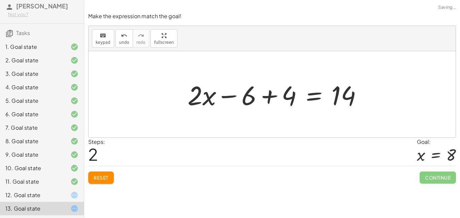
click at [244, 95] on div at bounding box center [277, 94] width 187 height 35
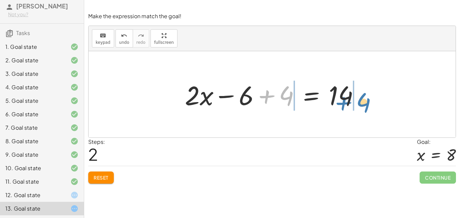
drag, startPoint x: 270, startPoint y: 96, endPoint x: 347, endPoint y: 103, distance: 77.8
click at [347, 103] on div at bounding box center [275, 94] width 187 height 35
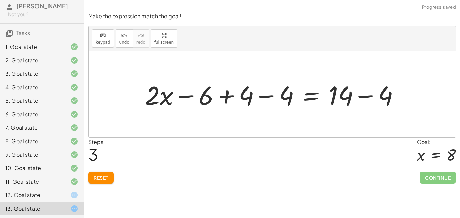
click at [256, 100] on div at bounding box center [275, 94] width 267 height 35
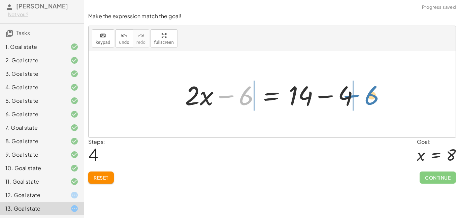
drag, startPoint x: 240, startPoint y: 93, endPoint x: 366, endPoint y: 92, distance: 125.7
click at [366, 92] on div at bounding box center [275, 94] width 187 height 35
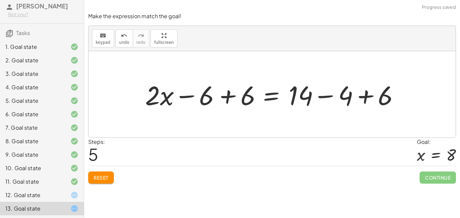
click at [342, 93] on div at bounding box center [275, 94] width 267 height 35
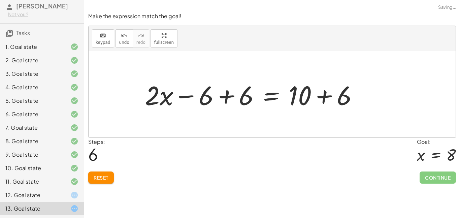
click at [225, 90] on div at bounding box center [254, 94] width 225 height 35
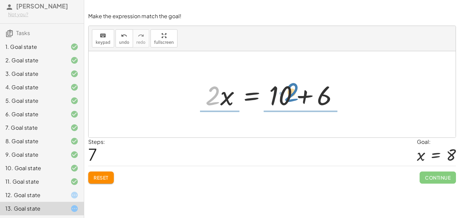
drag, startPoint x: 210, startPoint y: 93, endPoint x: 290, endPoint y: 94, distance: 80.2
click at [290, 94] on div at bounding box center [274, 94] width 145 height 35
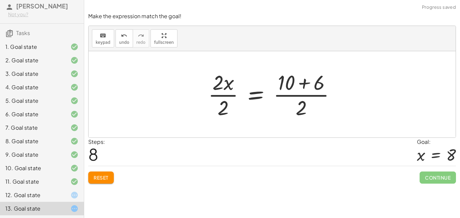
click at [223, 91] on div at bounding box center [275, 94] width 140 height 52
click at [282, 93] on div at bounding box center [282, 94] width 123 height 52
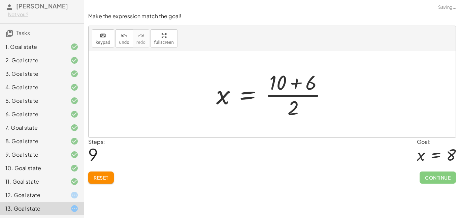
click at [282, 94] on div at bounding box center [274, 94] width 123 height 52
click at [280, 80] on div at bounding box center [274, 94] width 123 height 52
click at [297, 84] on div at bounding box center [274, 94] width 123 height 52
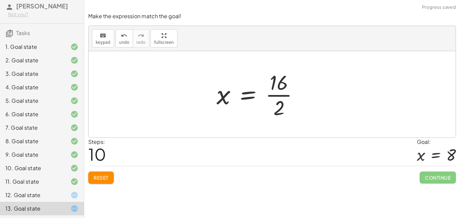
click at [270, 112] on div at bounding box center [260, 94] width 94 height 52
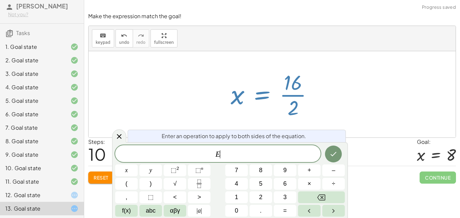
click at [283, 109] on div at bounding box center [274, 94] width 94 height 52
click at [339, 157] on button "Done" at bounding box center [333, 154] width 17 height 17
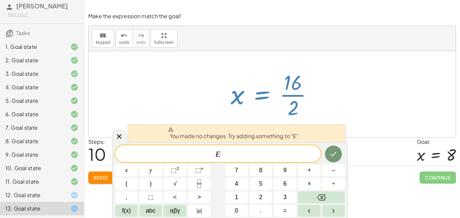
click at [357, 151] on div "Steps: 10 Goal: x = 8" at bounding box center [272, 152] width 368 height 28
click at [111, 38] on button "keyboard keypad" at bounding box center [103, 38] width 22 height 18
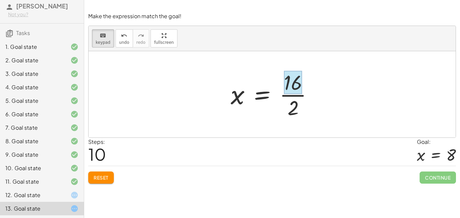
click at [291, 94] on div at bounding box center [274, 94] width 94 height 52
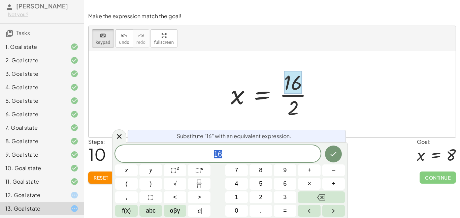
click at [292, 97] on div at bounding box center [274, 94] width 94 height 52
click at [85, 37] on div "Make the expression match the goal! keyboard keypad undo undo redo redo fullscr…" at bounding box center [272, 97] width 376 height 179
click at [94, 39] on button "keyboard keypad" at bounding box center [103, 38] width 22 height 18
click at [122, 133] on icon at bounding box center [119, 136] width 8 height 8
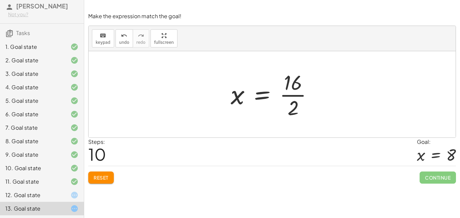
click at [290, 94] on div at bounding box center [274, 94] width 94 height 52
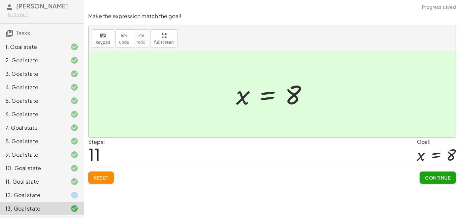
click at [432, 181] on button "Continue" at bounding box center [438, 178] width 36 height 12
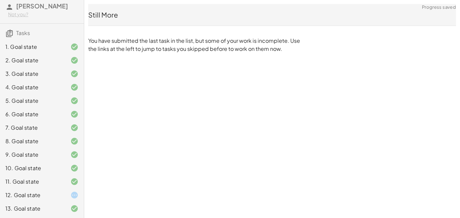
click at [56, 199] on div "12. Goal state" at bounding box center [32, 195] width 54 height 8
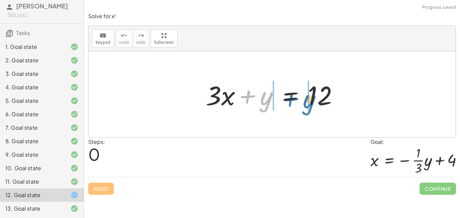
drag, startPoint x: 264, startPoint y: 94, endPoint x: 305, endPoint y: 97, distance: 41.6
click at [305, 97] on div at bounding box center [275, 94] width 145 height 35
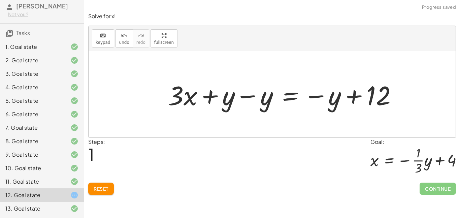
click at [250, 98] on div at bounding box center [285, 94] width 241 height 35
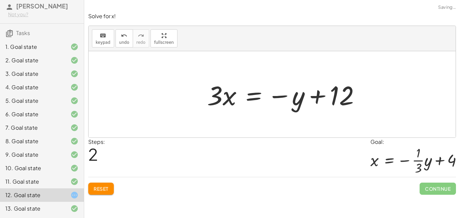
click at [321, 96] on div at bounding box center [286, 94] width 165 height 35
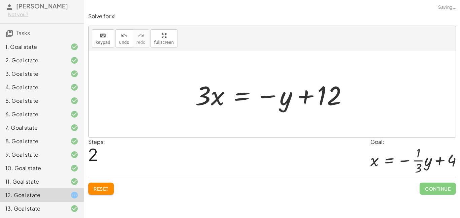
click at [289, 96] on div at bounding box center [274, 94] width 165 height 35
click at [267, 95] on div at bounding box center [274, 94] width 165 height 35
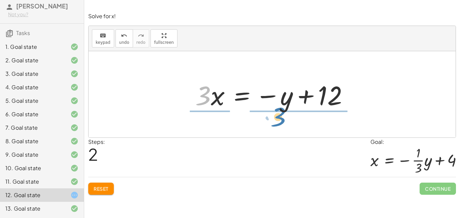
drag, startPoint x: 206, startPoint y: 93, endPoint x: 281, endPoint y: 114, distance: 78.1
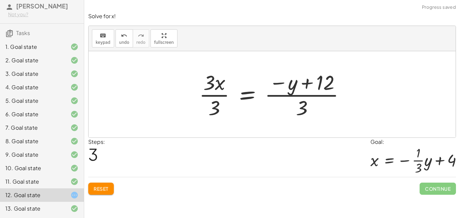
click at [287, 94] on div at bounding box center [275, 94] width 158 height 52
click at [291, 91] on div at bounding box center [275, 94] width 158 height 52
click at [298, 101] on div at bounding box center [275, 94] width 158 height 52
click at [302, 104] on div at bounding box center [275, 94] width 158 height 52
click at [337, 80] on div at bounding box center [275, 94] width 158 height 52
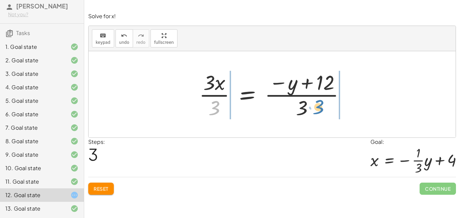
drag, startPoint x: 214, startPoint y: 104, endPoint x: 317, endPoint y: 103, distance: 103.1
click at [317, 103] on div at bounding box center [275, 94] width 158 height 52
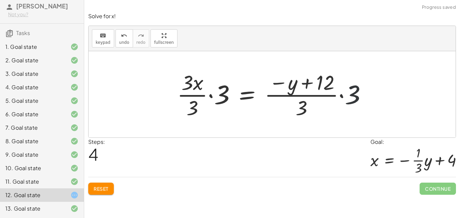
click at [356, 95] on div at bounding box center [275, 94] width 202 height 52
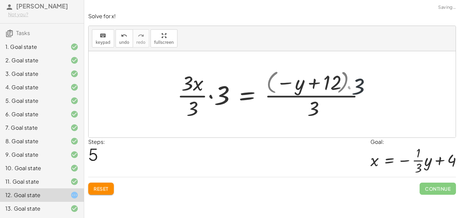
click at [356, 95] on div at bounding box center [280, 94] width 212 height 54
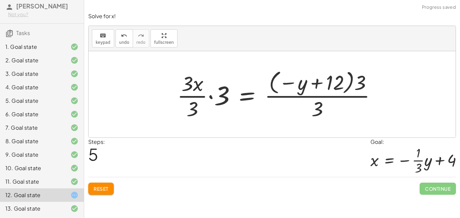
click at [97, 187] on span "Reset" at bounding box center [101, 189] width 15 height 6
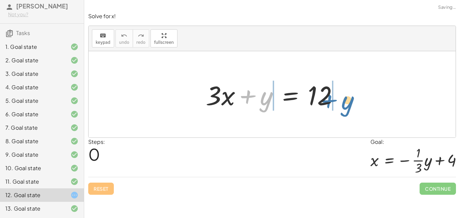
drag, startPoint x: 264, startPoint y: 106, endPoint x: 345, endPoint y: 110, distance: 81.7
click at [345, 110] on div at bounding box center [275, 94] width 145 height 35
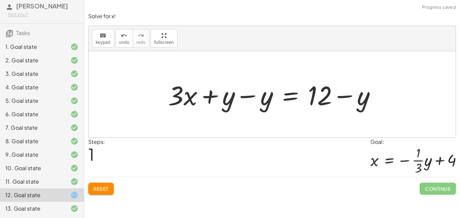
click at [257, 100] on div at bounding box center [275, 94] width 220 height 35
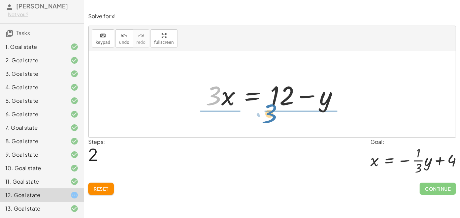
drag, startPoint x: 219, startPoint y: 102, endPoint x: 275, endPoint y: 120, distance: 59.0
click at [275, 120] on div "+ · 3 · x + y = 12 + · 3 · x + y − y = + 12 − y + · 3 · x + 0 = + 12 − y · 3 · …" at bounding box center [272, 94] width 367 height 86
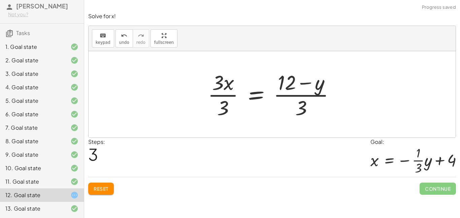
click at [287, 94] on div at bounding box center [275, 94] width 140 height 52
click at [289, 87] on div at bounding box center [275, 94] width 140 height 52
click at [316, 93] on div at bounding box center [275, 94] width 140 height 52
drag, startPoint x: 305, startPoint y: 106, endPoint x: 285, endPoint y: 88, distance: 26.3
click at [285, 88] on div at bounding box center [275, 94] width 140 height 52
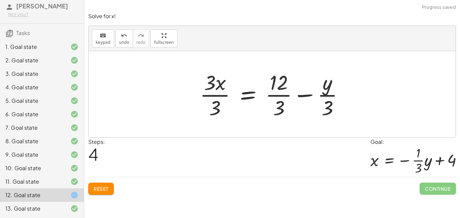
click at [273, 111] on div at bounding box center [274, 94] width 157 height 52
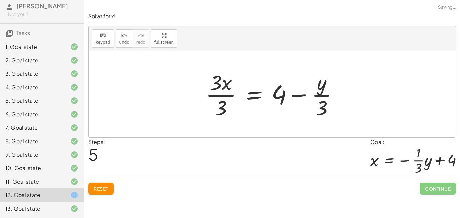
click at [311, 96] on div at bounding box center [275, 94] width 145 height 52
click at [318, 97] on div at bounding box center [275, 94] width 145 height 52
click at [93, 189] on button "Reset" at bounding box center [101, 189] width 26 height 12
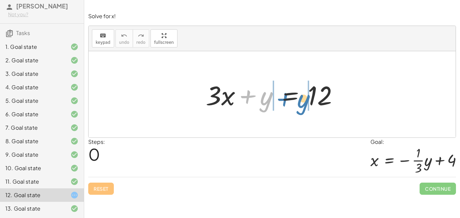
drag, startPoint x: 268, startPoint y: 97, endPoint x: 305, endPoint y: 100, distance: 37.2
click at [305, 100] on div at bounding box center [275, 94] width 145 height 35
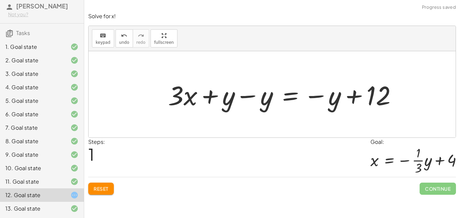
click at [244, 92] on div at bounding box center [285, 94] width 241 height 35
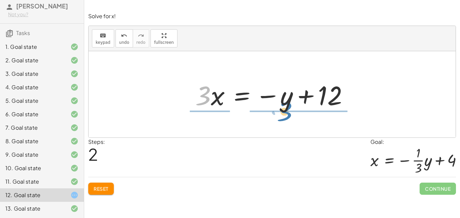
drag, startPoint x: 204, startPoint y: 91, endPoint x: 286, endPoint y: 106, distance: 82.9
click at [286, 106] on div at bounding box center [274, 94] width 165 height 35
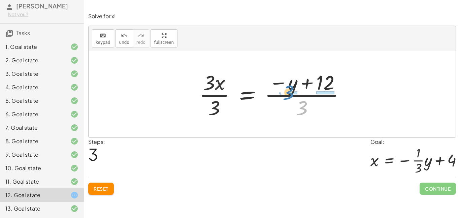
drag, startPoint x: 301, startPoint y: 106, endPoint x: 288, endPoint y: 90, distance: 20.1
click at [288, 90] on div at bounding box center [275, 94] width 158 height 52
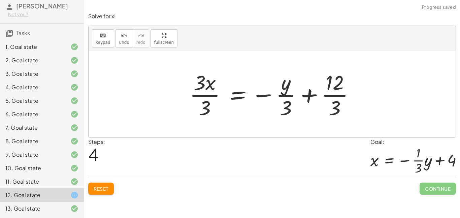
click at [289, 89] on div at bounding box center [274, 94] width 177 height 52
click at [285, 88] on div at bounding box center [274, 94] width 177 height 52
click at [337, 104] on div at bounding box center [274, 94] width 177 height 52
click at [337, 93] on div at bounding box center [274, 94] width 177 height 52
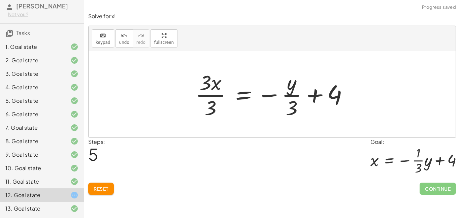
click at [210, 89] on div at bounding box center [274, 94] width 165 height 52
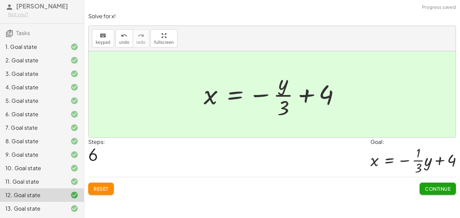
click at [433, 186] on span "Continue" at bounding box center [438, 189] width 26 height 6
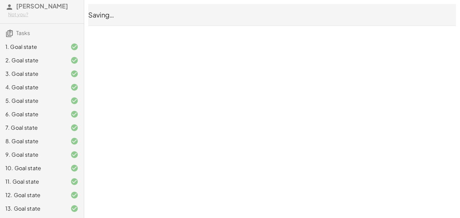
click at [47, 202] on div "13. Goal state" at bounding box center [42, 208] width 84 height 13
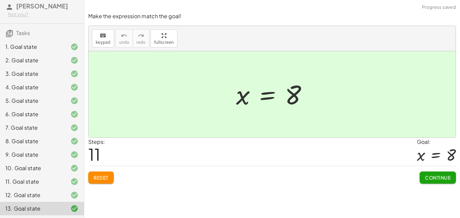
click at [435, 176] on span "Continue" at bounding box center [438, 178] width 26 height 6
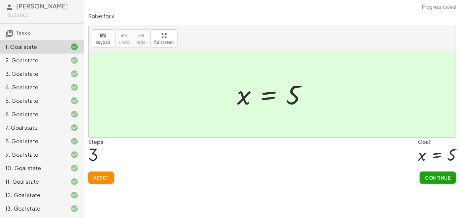
click at [435, 176] on span "Continue" at bounding box center [438, 178] width 26 height 6
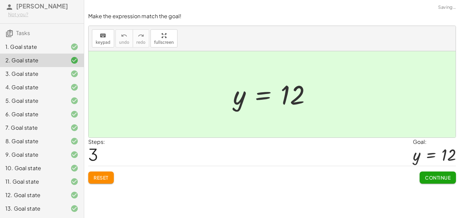
click at [435, 176] on span "Continue" at bounding box center [438, 178] width 26 height 6
click at [0, 0] on span "Continue" at bounding box center [0, 0] width 0 height 0
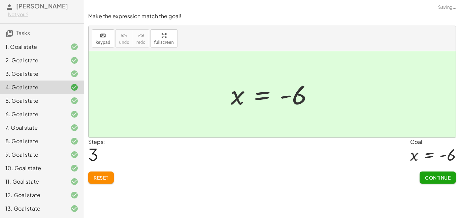
click at [434, 175] on span "Continue" at bounding box center [438, 178] width 26 height 6
click at [0, 0] on span "Continue" at bounding box center [0, 0] width 0 height 0
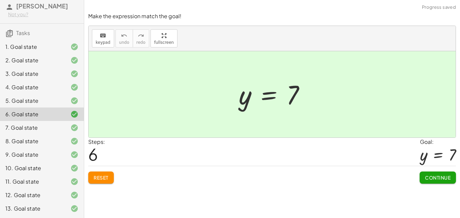
click at [55, 210] on div "13. Goal state" at bounding box center [32, 209] width 54 height 8
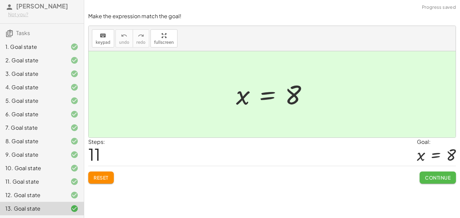
click at [440, 179] on span "Continue" at bounding box center [438, 178] width 26 height 6
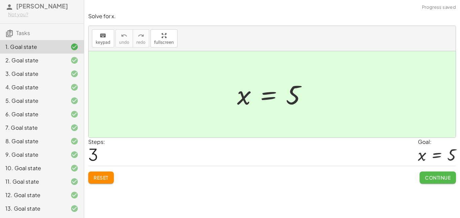
click at [440, 178] on span "Continue" at bounding box center [438, 178] width 26 height 6
click at [0, 0] on span "Continue" at bounding box center [0, 0] width 0 height 0
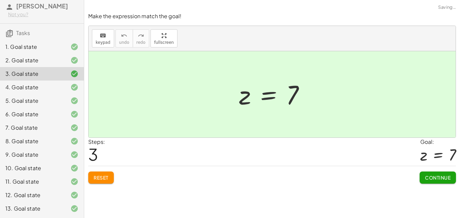
click at [440, 178] on span "Continue" at bounding box center [438, 178] width 26 height 6
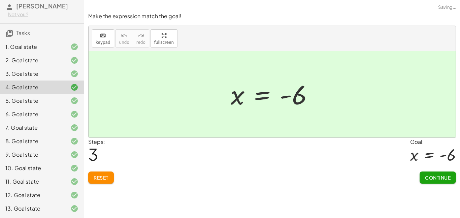
click at [440, 178] on span "Continue" at bounding box center [438, 178] width 26 height 6
click at [0, 0] on span "Continue" at bounding box center [0, 0] width 0 height 0
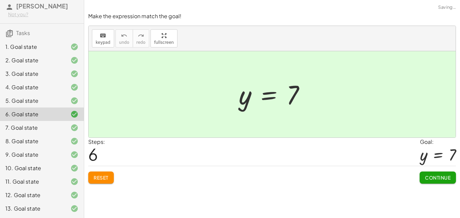
click at [440, 178] on span "Continue" at bounding box center [438, 178] width 26 height 6
click at [0, 0] on div "Continue" at bounding box center [0, 0] width 0 height 0
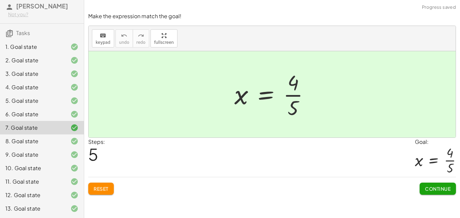
click at [40, 37] on h3 "Tasks" at bounding box center [42, 31] width 84 height 14
click at [9, 32] on icon at bounding box center [9, 33] width 8 height 8
click at [15, 34] on h3 "Tasks" at bounding box center [42, 31] width 84 height 14
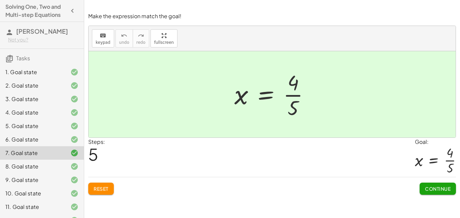
click at [40, 15] on h4 "Solving One, Two and Multi-step Equations" at bounding box center [35, 11] width 61 height 16
click at [72, 11] on icon "button" at bounding box center [72, 11] width 8 height 8
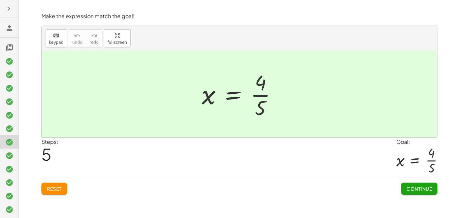
click at [11, 29] on icon at bounding box center [9, 28] width 8 height 8
click at [8, 27] on icon at bounding box center [9, 28] width 8 height 8
click at [5, 21] on h3 at bounding box center [9, 28] width 19 height 20
click at [7, 15] on div at bounding box center [9, 109] width 19 height 218
click at [7, 12] on icon "button" at bounding box center [9, 9] width 8 height 8
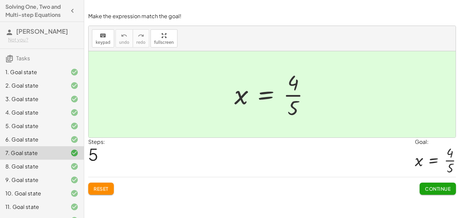
scroll to position [25, 0]
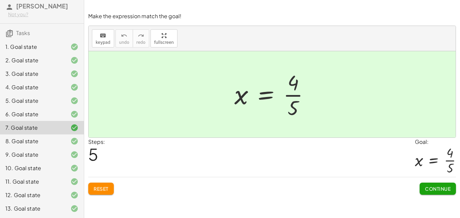
click at [28, 3] on span "[PERSON_NAME]" at bounding box center [42, 6] width 52 height 8
click at [144, 19] on p "Make the expression match the goal!" at bounding box center [272, 16] width 368 height 8
click at [21, 7] on span "[PERSON_NAME]" at bounding box center [42, 6] width 52 height 8
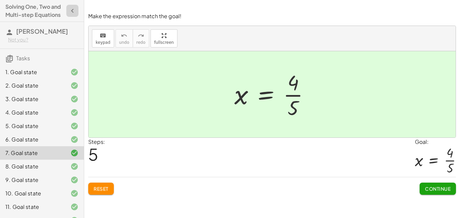
click at [68, 14] on button "button" at bounding box center [72, 11] width 12 height 12
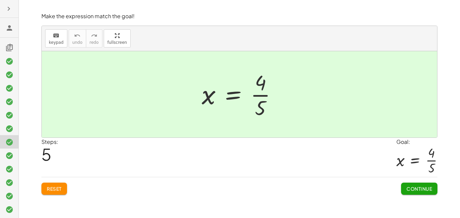
click at [7, 6] on icon "button" at bounding box center [9, 9] width 8 height 8
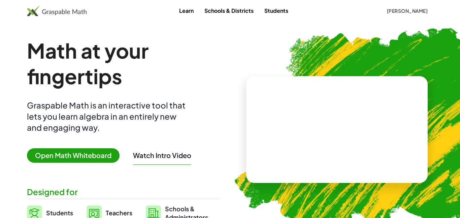
click at [392, 16] on button "[PERSON_NAME]" at bounding box center [407, 11] width 52 height 12
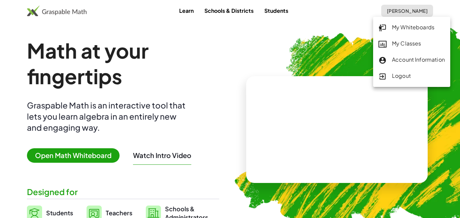
click at [405, 41] on div "My Classes" at bounding box center [412, 43] width 66 height 9
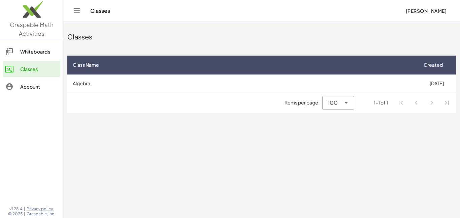
click at [96, 87] on td "Algebra" at bounding box center [242, 83] width 350 height 18
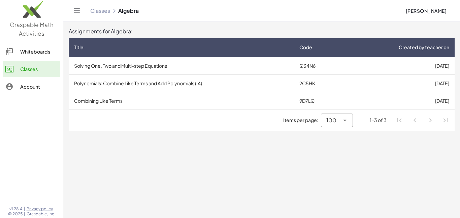
click at [106, 103] on td "Combining Like Terms" at bounding box center [181, 101] width 225 height 18
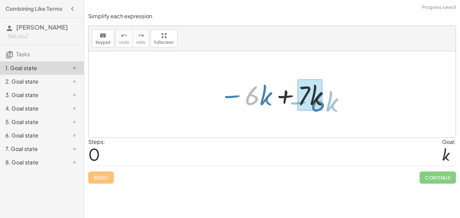
drag, startPoint x: 249, startPoint y: 96, endPoint x: 313, endPoint y: 100, distance: 63.8
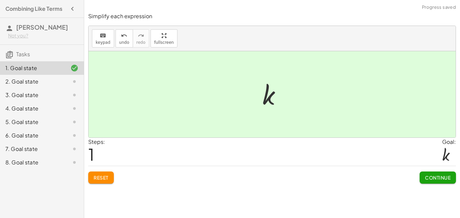
click at [0, 0] on div "Simplify each expression keyboard keypad undo undo redo redo fullscreen − · 6 ·…" at bounding box center [0, 0] width 0 height 0
click at [430, 183] on button "Continue" at bounding box center [438, 178] width 36 height 12
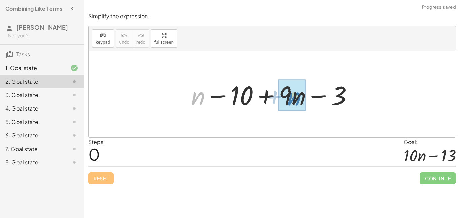
drag, startPoint x: 194, startPoint y: 97, endPoint x: 291, endPoint y: 97, distance: 96.4
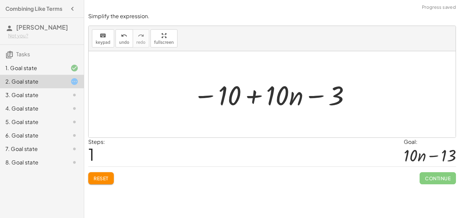
click at [277, 95] on div at bounding box center [272, 94] width 165 height 35
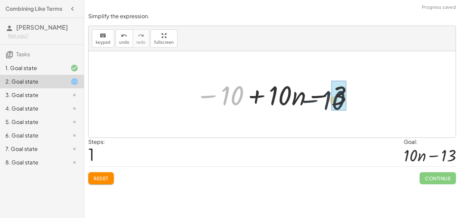
drag, startPoint x: 236, startPoint y: 93, endPoint x: 349, endPoint y: 98, distance: 113.0
click at [349, 98] on div at bounding box center [274, 94] width 165 height 35
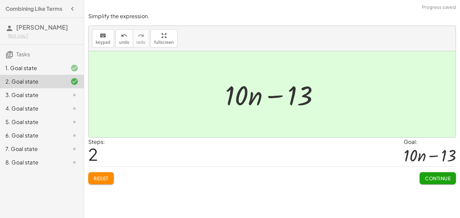
click at [432, 180] on span "Continue" at bounding box center [438, 178] width 26 height 6
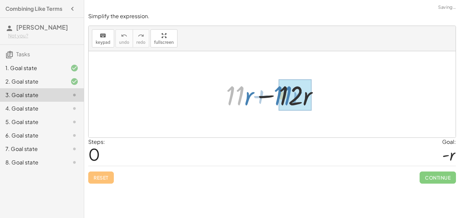
drag, startPoint x: 241, startPoint y: 101, endPoint x: 288, endPoint y: 101, distance: 47.5
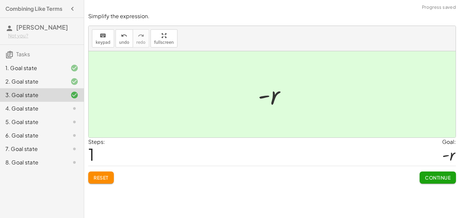
click at [426, 183] on button "Continue" at bounding box center [438, 178] width 36 height 12
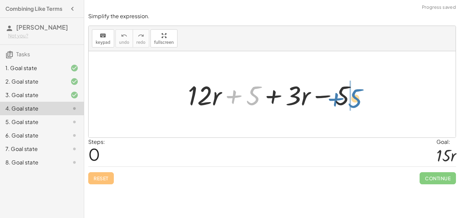
drag, startPoint x: 248, startPoint y: 93, endPoint x: 353, endPoint y: 95, distance: 104.2
click at [353, 95] on div at bounding box center [275, 94] width 180 height 35
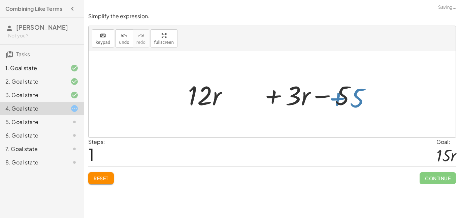
click at [353, 95] on div at bounding box center [275, 94] width 180 height 35
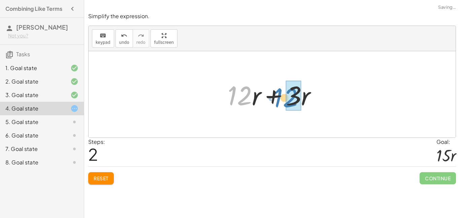
drag, startPoint x: 243, startPoint y: 91, endPoint x: 296, endPoint y: 94, distance: 53.3
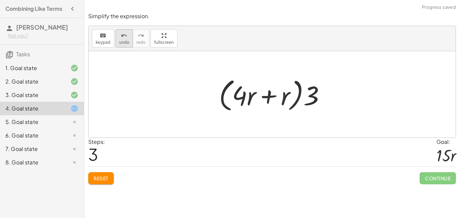
click at [124, 37] on icon "undo" at bounding box center [124, 36] width 6 height 8
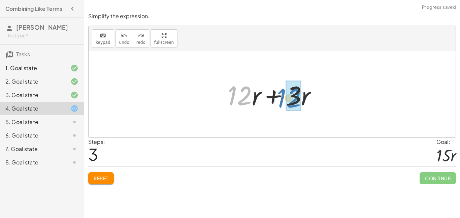
drag, startPoint x: 241, startPoint y: 98, endPoint x: 290, endPoint y: 101, distance: 49.3
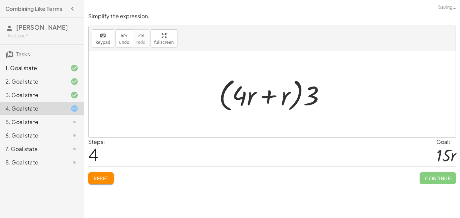
click at [106, 178] on span "Reset" at bounding box center [101, 178] width 15 height 6
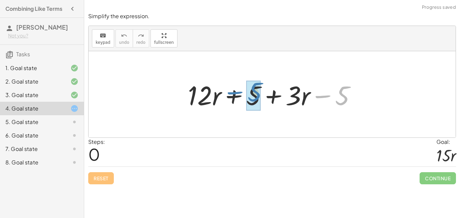
drag, startPoint x: 344, startPoint y: 99, endPoint x: 257, endPoint y: 96, distance: 87.7
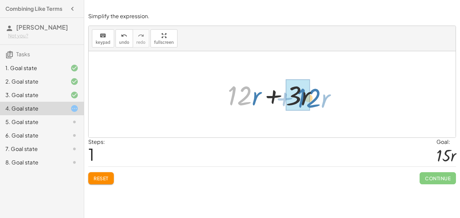
drag, startPoint x: 239, startPoint y: 97, endPoint x: 308, endPoint y: 99, distance: 69.1
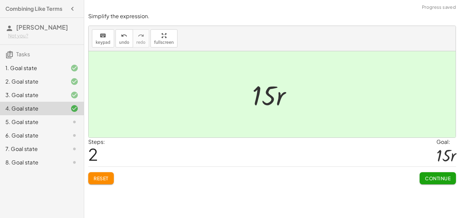
click at [442, 177] on span "Continue" at bounding box center [438, 178] width 26 height 6
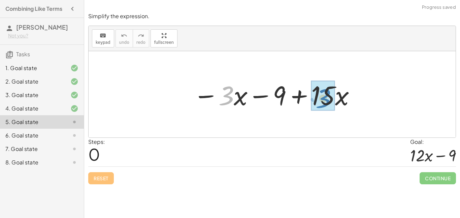
drag, startPoint x: 225, startPoint y: 94, endPoint x: 323, endPoint y: 97, distance: 97.1
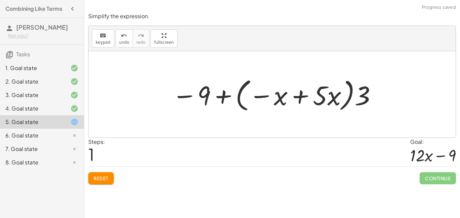
click at [91, 176] on button "Reset" at bounding box center [101, 178] width 26 height 12
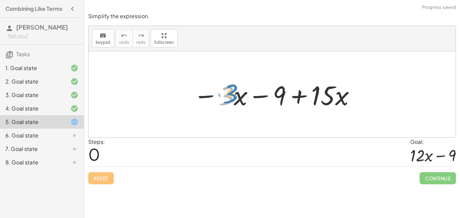
drag, startPoint x: 226, startPoint y: 94, endPoint x: 229, endPoint y: 92, distance: 3.9
click at [229, 92] on div at bounding box center [275, 94] width 170 height 35
drag, startPoint x: 241, startPoint y: 96, endPoint x: 246, endPoint y: 101, distance: 7.1
click at [246, 101] on div at bounding box center [275, 94] width 170 height 35
drag, startPoint x: 189, startPoint y: 87, endPoint x: 239, endPoint y: 103, distance: 52.8
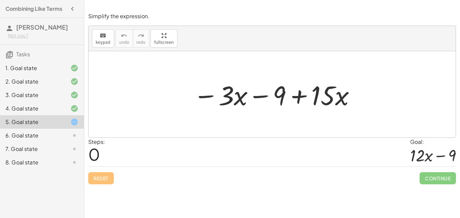
click at [239, 103] on div "− · 3 · x − 9 + · 15 · x" at bounding box center [272, 94] width 178 height 38
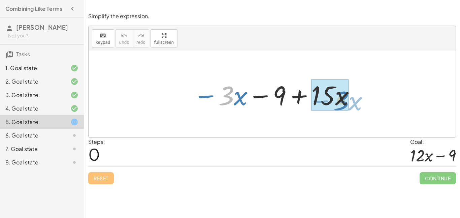
drag, startPoint x: 226, startPoint y: 93, endPoint x: 339, endPoint y: 98, distance: 113.3
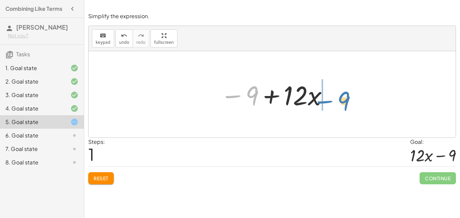
drag, startPoint x: 249, startPoint y: 92, endPoint x: 342, endPoint y: 98, distance: 92.8
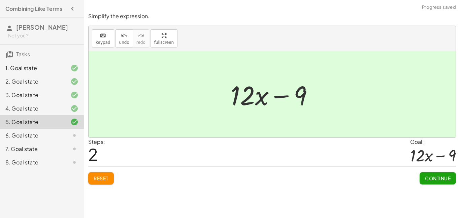
click at [426, 172] on button "Continue" at bounding box center [438, 178] width 36 height 12
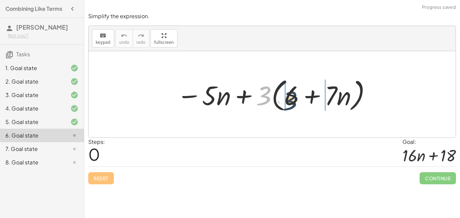
drag, startPoint x: 262, startPoint y: 90, endPoint x: 289, endPoint y: 95, distance: 27.1
click at [289, 95] on div at bounding box center [275, 94] width 202 height 39
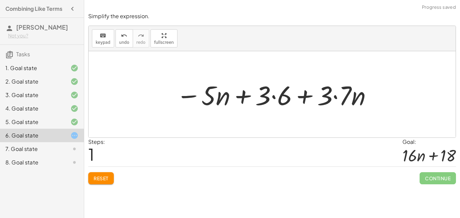
click at [329, 96] on div at bounding box center [275, 94] width 204 height 35
click at [276, 93] on div at bounding box center [275, 94] width 204 height 35
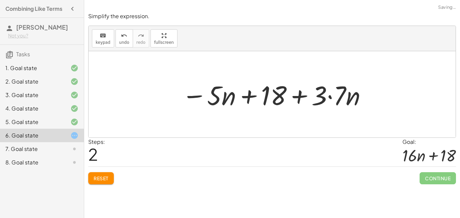
click at [339, 100] on div at bounding box center [275, 94] width 192 height 35
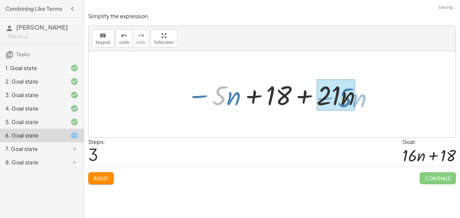
drag, startPoint x: 222, startPoint y: 96, endPoint x: 347, endPoint y: 98, distance: 125.7
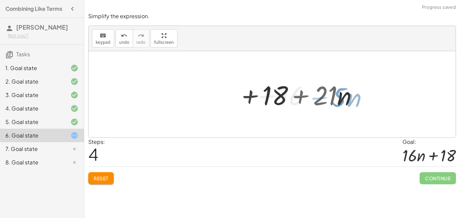
click at [347, 98] on div at bounding box center [272, 94] width 367 height 86
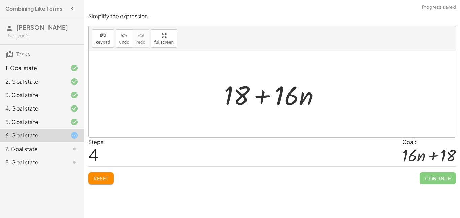
click at [292, 103] on div at bounding box center [275, 94] width 108 height 35
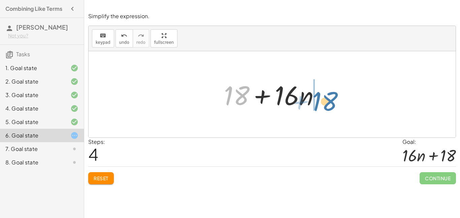
drag, startPoint x: 232, startPoint y: 90, endPoint x: 320, endPoint y: 96, distance: 88.8
click at [320, 96] on div at bounding box center [275, 94] width 108 height 35
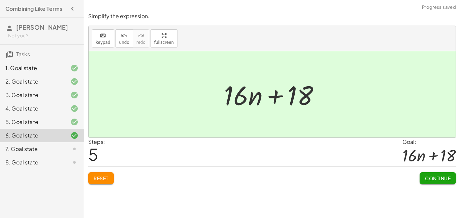
click at [433, 180] on span "Continue" at bounding box center [438, 178] width 26 height 6
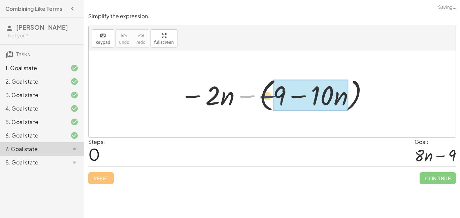
drag, startPoint x: 251, startPoint y: 96, endPoint x: 281, endPoint y: 97, distance: 29.7
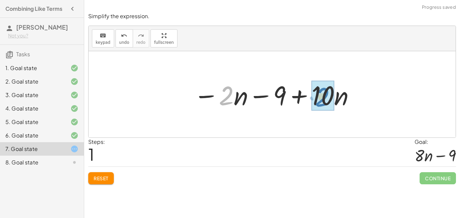
drag, startPoint x: 228, startPoint y: 97, endPoint x: 325, endPoint y: 98, distance: 96.4
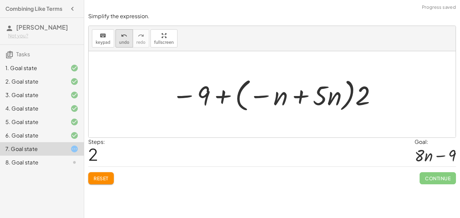
click at [125, 40] on span "undo" at bounding box center [124, 42] width 10 height 5
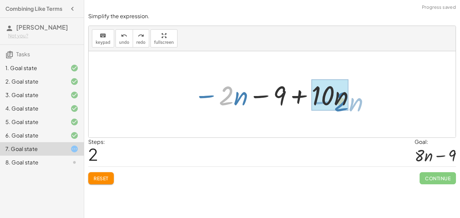
drag, startPoint x: 224, startPoint y: 92, endPoint x: 340, endPoint y: 98, distance: 115.4
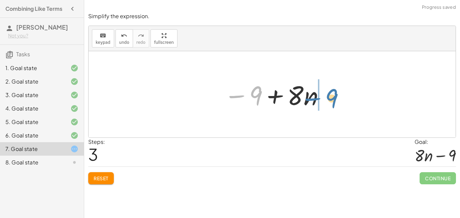
drag, startPoint x: 250, startPoint y: 97, endPoint x: 327, endPoint y: 100, distance: 76.2
click at [327, 100] on div at bounding box center [275, 94] width 108 height 35
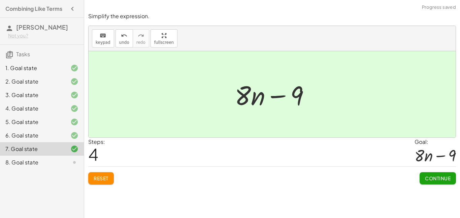
click at [426, 174] on button "Continue" at bounding box center [438, 178] width 36 height 12
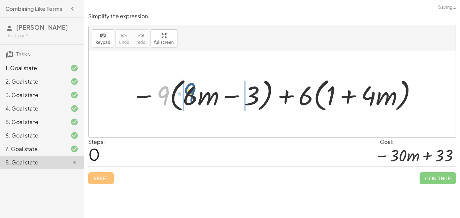
drag, startPoint x: 157, startPoint y: 92, endPoint x: 185, endPoint y: 90, distance: 27.4
click at [185, 90] on div at bounding box center [275, 94] width 294 height 39
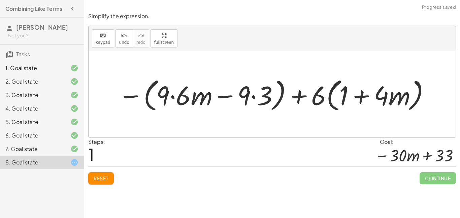
click at [185, 93] on div at bounding box center [274, 94] width 319 height 39
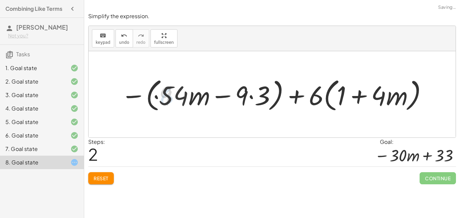
click at [244, 97] on div at bounding box center [275, 94] width 314 height 39
click at [258, 97] on div at bounding box center [275, 94] width 314 height 39
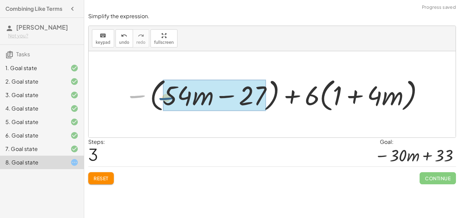
drag, startPoint x: 140, startPoint y: 93, endPoint x: 172, endPoint y: 95, distance: 32.4
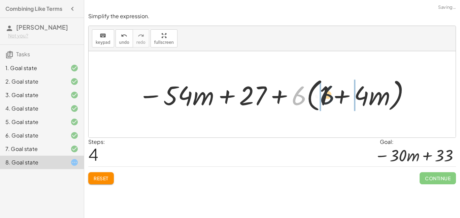
drag, startPoint x: 294, startPoint y: 96, endPoint x: 324, endPoint y: 95, distance: 30.0
click at [324, 95] on div at bounding box center [275, 94] width 280 height 39
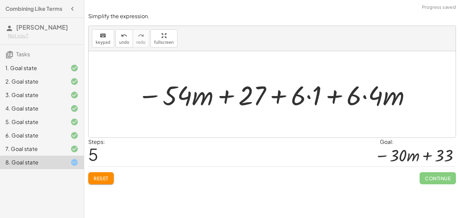
click at [311, 96] on div at bounding box center [274, 94] width 281 height 35
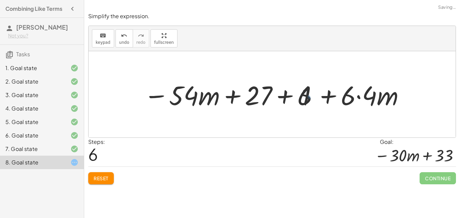
click at [363, 95] on div at bounding box center [275, 94] width 266 height 35
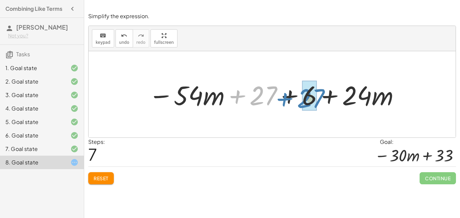
drag, startPoint x: 264, startPoint y: 95, endPoint x: 311, endPoint y: 98, distance: 46.9
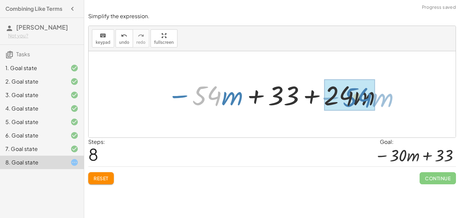
drag, startPoint x: 218, startPoint y: 93, endPoint x: 369, endPoint y: 94, distance: 151.0
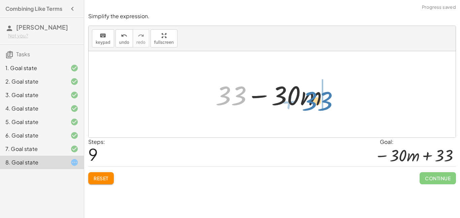
drag, startPoint x: 226, startPoint y: 91, endPoint x: 312, endPoint y: 96, distance: 86.4
click at [312, 96] on div at bounding box center [274, 94] width 125 height 35
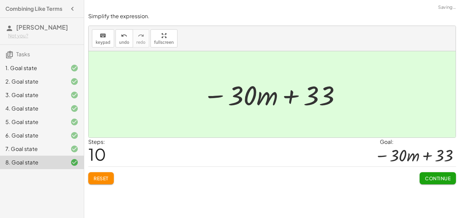
click at [446, 177] on span "Continue" at bounding box center [438, 178] width 26 height 6
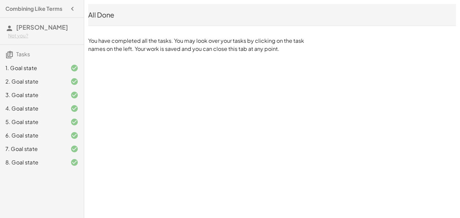
click at [108, 13] on div "All Done" at bounding box center [272, 14] width 368 height 9
click at [74, 11] on icon "button" at bounding box center [72, 9] width 8 height 8
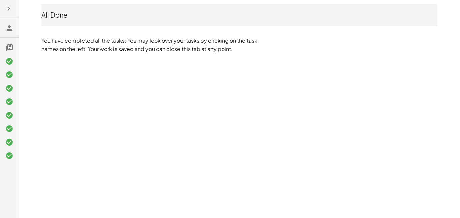
click at [8, 50] on icon at bounding box center [9, 47] width 8 height 8
click at [9, 49] on icon at bounding box center [9, 47] width 8 height 8
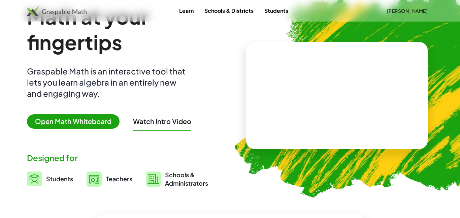
scroll to position [34, 0]
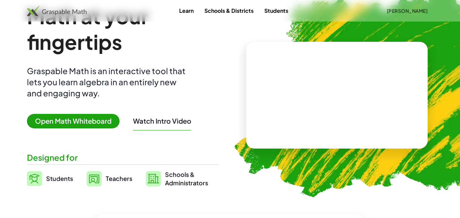
click at [396, 11] on span "[PERSON_NAME]" at bounding box center [407, 11] width 41 height 6
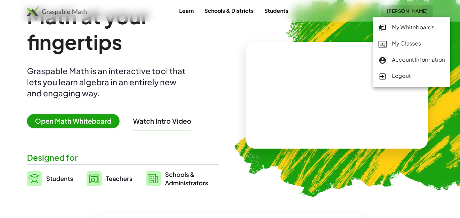
click at [397, 41] on div "My Classes" at bounding box center [412, 43] width 66 height 9
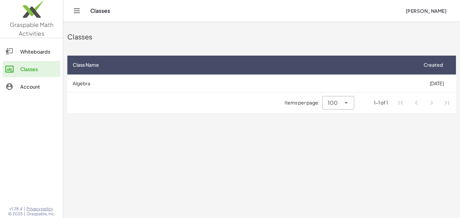
click at [226, 84] on td "Algebra" at bounding box center [242, 83] width 350 height 18
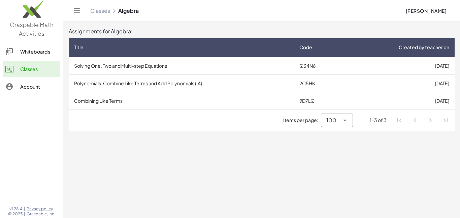
click at [194, 82] on td "Polynomials: Combine Like Terms and Add Polynomials (IA)" at bounding box center [181, 83] width 225 height 18
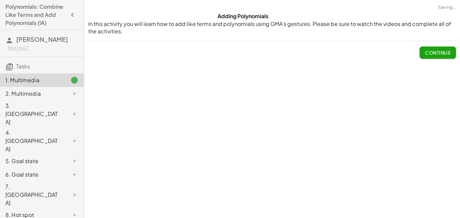
click at [442, 58] on button "Continue" at bounding box center [438, 53] width 36 height 12
click at [0, 0] on div "Watch this video to learn how to identify like terms. Adding polynomials is don…" at bounding box center [0, 0] width 0 height 0
click at [0, 0] on p at bounding box center [0, 0] width 0 height 0
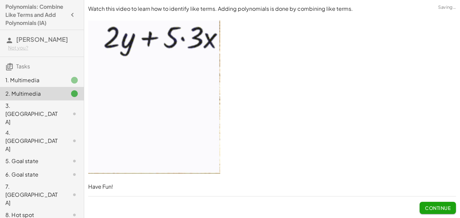
scroll to position [9, 0]
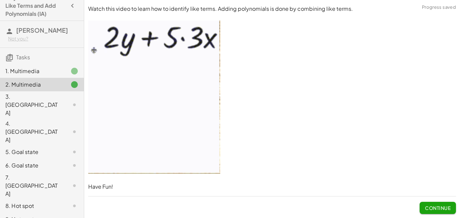
click at [435, 208] on span "Continue" at bounding box center [438, 208] width 26 height 6
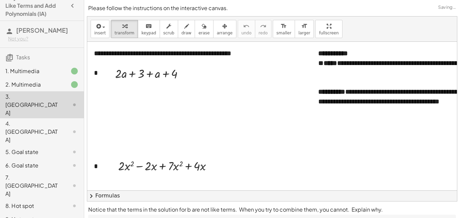
click at [435, 208] on p "Notice that the terms in the solution for b are not like terms. When you try to…" at bounding box center [272, 210] width 368 height 8
click at [151, 83] on div at bounding box center [148, 87] width 5 height 12
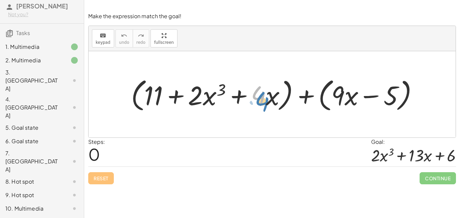
drag, startPoint x: 256, startPoint y: 96, endPoint x: 259, endPoint y: 102, distance: 6.5
click at [259, 102] on div at bounding box center [277, 94] width 299 height 39
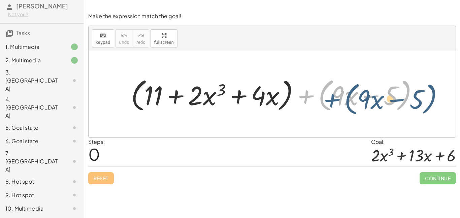
drag, startPoint x: 298, startPoint y: 97, endPoint x: 324, endPoint y: 100, distance: 26.2
click at [324, 100] on div at bounding box center [277, 94] width 299 height 39
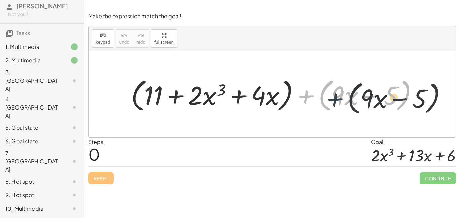
drag, startPoint x: 311, startPoint y: 97, endPoint x: 340, endPoint y: 99, distance: 28.7
click at [340, 99] on div at bounding box center [277, 94] width 299 height 39
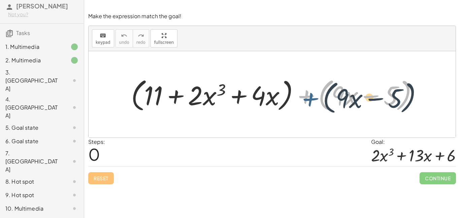
drag, startPoint x: 308, startPoint y: 95, endPoint x: 313, endPoint y: 98, distance: 5.6
click at [313, 98] on div at bounding box center [277, 94] width 299 height 39
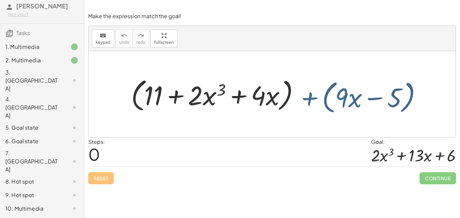
click at [313, 98] on div at bounding box center [277, 94] width 299 height 39
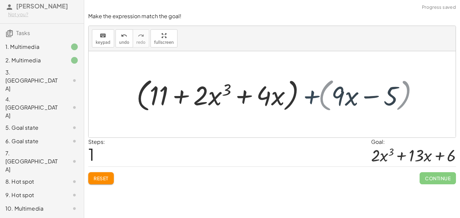
click at [312, 97] on div at bounding box center [277, 94] width 273 height 39
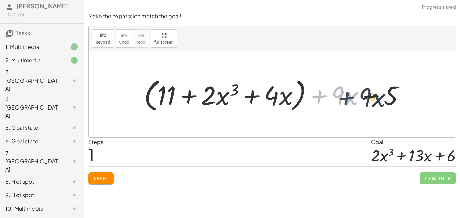
drag, startPoint x: 319, startPoint y: 96, endPoint x: 346, endPoint y: 97, distance: 27.3
click at [346, 97] on div at bounding box center [277, 94] width 273 height 39
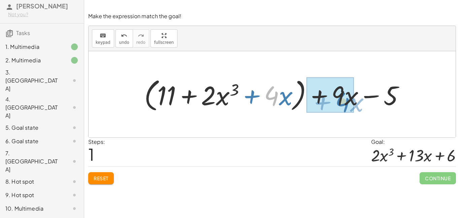
drag, startPoint x: 267, startPoint y: 99, endPoint x: 337, endPoint y: 105, distance: 71.1
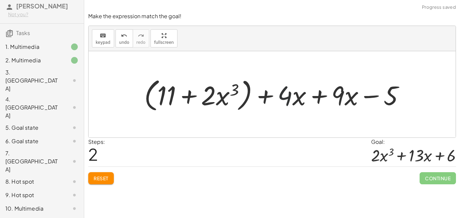
click at [284, 94] on div at bounding box center [277, 94] width 273 height 39
click at [311, 97] on div at bounding box center [277, 94] width 273 height 39
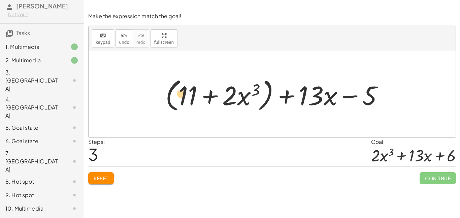
drag, startPoint x: 184, startPoint y: 94, endPoint x: 179, endPoint y: 93, distance: 4.9
click at [179, 93] on div at bounding box center [277, 94] width 230 height 39
click at [187, 96] on div at bounding box center [277, 94] width 230 height 39
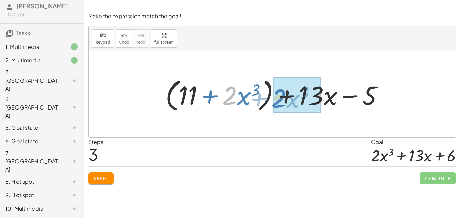
drag, startPoint x: 236, startPoint y: 94, endPoint x: 286, endPoint y: 97, distance: 49.6
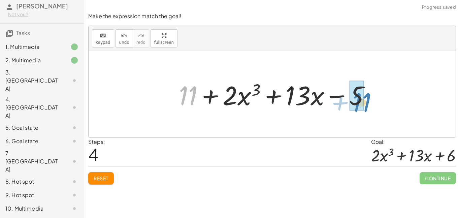
drag, startPoint x: 191, startPoint y: 90, endPoint x: 365, endPoint y: 96, distance: 174.0
click at [365, 96] on div at bounding box center [278, 94] width 204 height 35
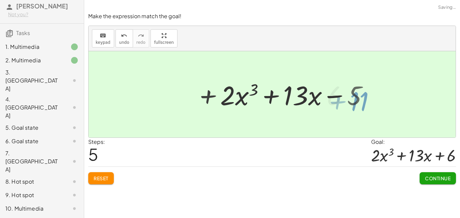
click at [365, 96] on div at bounding box center [272, 94] width 367 height 86
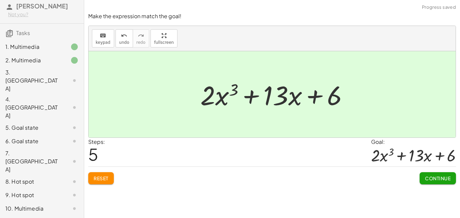
click at [426, 178] on span "Continue" at bounding box center [438, 178] width 26 height 6
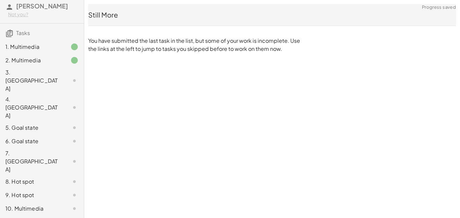
click at [46, 218] on div "11. Goal state" at bounding box center [32, 222] width 54 height 8
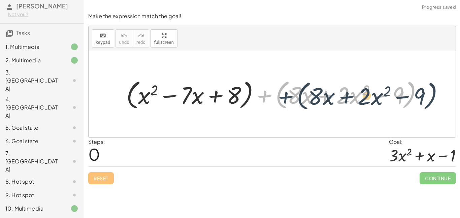
drag, startPoint x: 270, startPoint y: 97, endPoint x: 291, endPoint y: 98, distance: 21.6
click at [291, 98] on div at bounding box center [277, 94] width 309 height 35
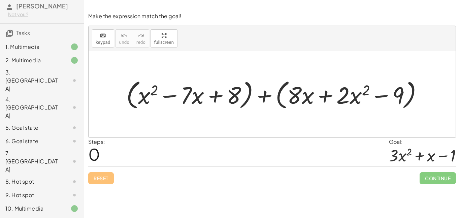
click at [269, 94] on div at bounding box center [277, 94] width 309 height 35
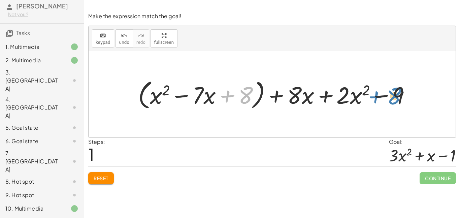
drag, startPoint x: 243, startPoint y: 95, endPoint x: 391, endPoint y: 96, distance: 147.9
click at [391, 96] on div at bounding box center [277, 94] width 285 height 35
click at [246, 97] on div at bounding box center [277, 94] width 285 height 35
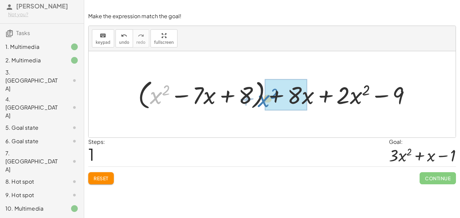
drag, startPoint x: 156, startPoint y: 93, endPoint x: 265, endPoint y: 96, distance: 108.6
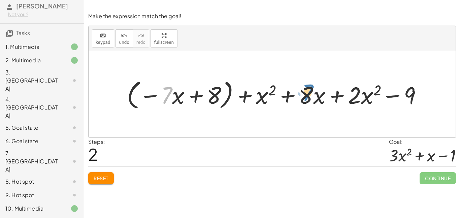
drag, startPoint x: 165, startPoint y: 100, endPoint x: 306, endPoint y: 97, distance: 140.9
click at [306, 97] on div at bounding box center [277, 94] width 307 height 35
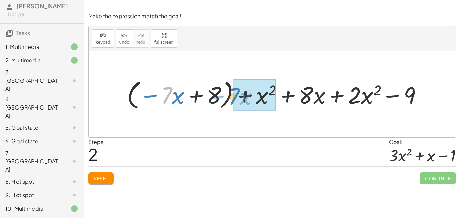
drag, startPoint x: 172, startPoint y: 97, endPoint x: 239, endPoint y: 98, distance: 67.4
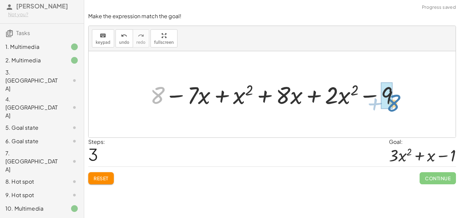
drag, startPoint x: 158, startPoint y: 92, endPoint x: 393, endPoint y: 98, distance: 235.7
click at [393, 98] on div at bounding box center [277, 94] width 261 height 31
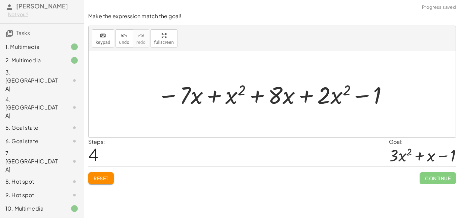
click at [184, 95] on div at bounding box center [273, 94] width 239 height 31
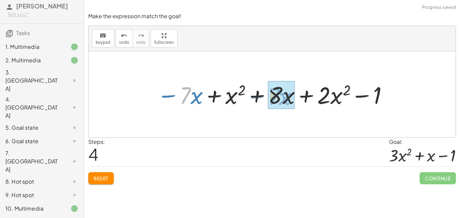
drag, startPoint x: 184, startPoint y: 95, endPoint x: 275, endPoint y: 96, distance: 91.0
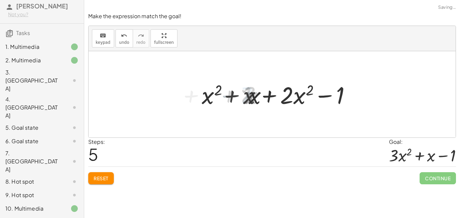
click at [247, 90] on div at bounding box center [277, 94] width 160 height 31
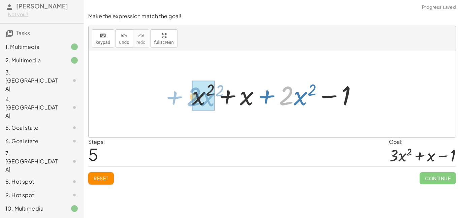
drag, startPoint x: 284, startPoint y: 96, endPoint x: 195, endPoint y: 98, distance: 88.6
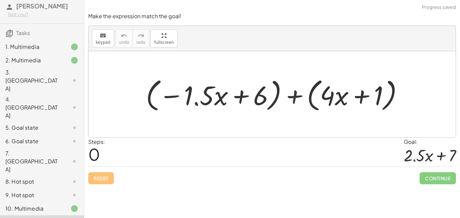
click at [292, 95] on div at bounding box center [278, 94] width 270 height 39
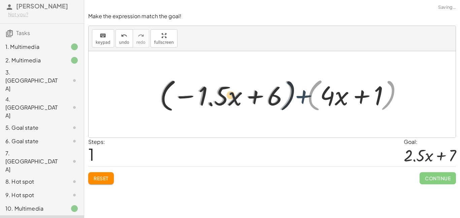
drag, startPoint x: 292, startPoint y: 95, endPoint x: 305, endPoint y: 95, distance: 13.2
click at [305, 95] on div at bounding box center [277, 94] width 243 height 39
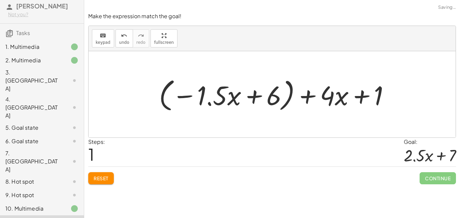
click at [311, 96] on div at bounding box center [277, 94] width 243 height 39
drag, startPoint x: 305, startPoint y: 95, endPoint x: 319, endPoint y: 97, distance: 14.3
click at [319, 97] on div at bounding box center [277, 94] width 243 height 39
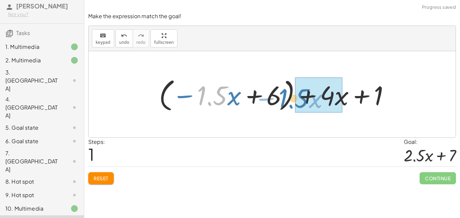
drag, startPoint x: 216, startPoint y: 94, endPoint x: 297, endPoint y: 96, distance: 81.2
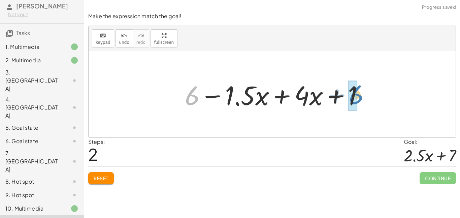
drag, startPoint x: 194, startPoint y: 94, endPoint x: 356, endPoint y: 93, distance: 162.1
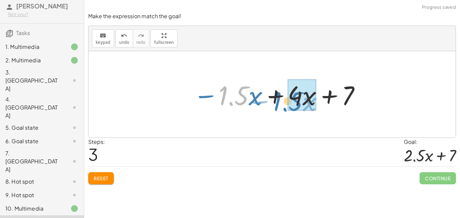
drag, startPoint x: 239, startPoint y: 92, endPoint x: 295, endPoint y: 97, distance: 56.5
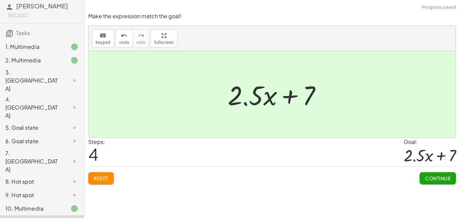
click at [14, 205] on div "10. Multimedia" at bounding box center [32, 209] width 54 height 8
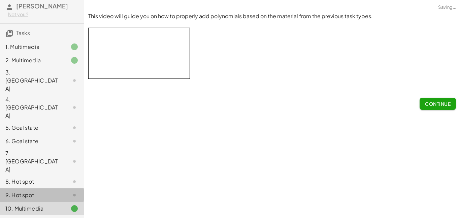
click at [57, 191] on div "9. Hot spot" at bounding box center [32, 195] width 54 height 8
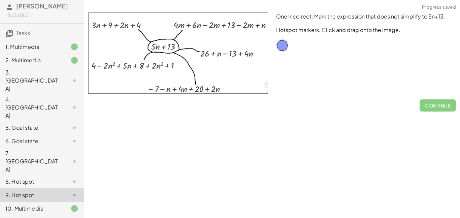
click at [182, 44] on img at bounding box center [178, 52] width 180 height 81
drag, startPoint x: 212, startPoint y: 52, endPoint x: 245, endPoint y: 64, distance: 35.3
click at [245, 64] on img at bounding box center [178, 52] width 180 height 81
drag, startPoint x: 282, startPoint y: 48, endPoint x: 292, endPoint y: 54, distance: 11.3
click at [285, 50] on div at bounding box center [282, 45] width 12 height 12
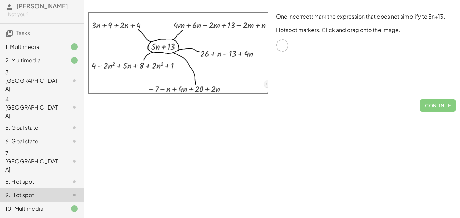
click at [282, 48] on div at bounding box center [282, 45] width 12 height 12
click at [211, 37] on img at bounding box center [178, 52] width 180 height 81
drag, startPoint x: 211, startPoint y: 37, endPoint x: 244, endPoint y: 57, distance: 39.0
click at [244, 57] on img at bounding box center [178, 52] width 180 height 81
drag, startPoint x: 266, startPoint y: 84, endPoint x: 265, endPoint y: 58, distance: 25.6
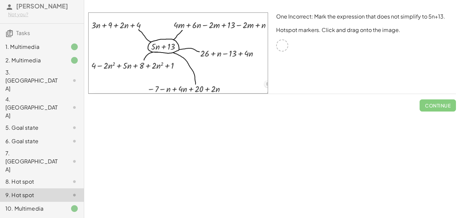
click at [265, 58] on img at bounding box center [178, 52] width 180 height 81
click at [30, 178] on div "8. Hot spot" at bounding box center [32, 182] width 54 height 8
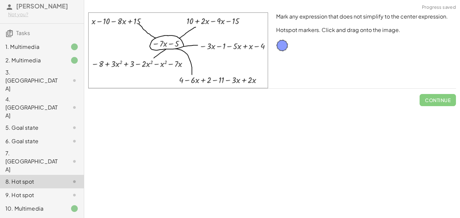
click at [32, 215] on div "9. Hot spot" at bounding box center [42, 221] width 84 height 13
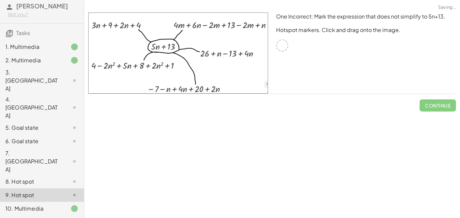
click at [32, 191] on div "9. Hot spot" at bounding box center [32, 195] width 54 height 8
click at [4, 94] on div "2. Multimedia" at bounding box center [42, 107] width 84 height 27
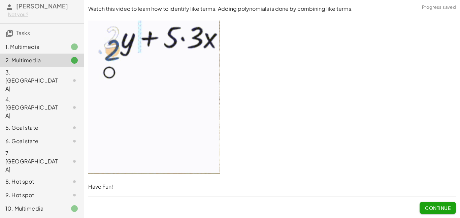
click at [29, 74] on div "3. [GEOGRAPHIC_DATA]" at bounding box center [32, 80] width 54 height 24
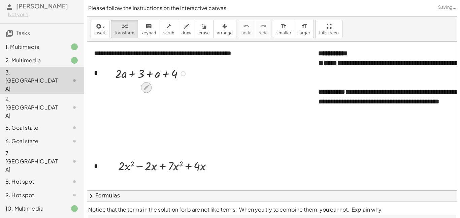
click at [148, 88] on icon at bounding box center [146, 87] width 7 height 7
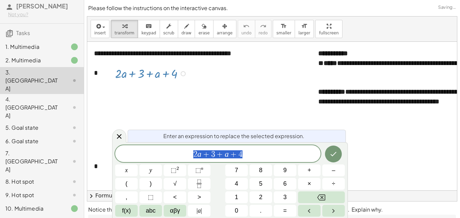
scroll to position [0, 0]
click at [340, 149] on button "Done" at bounding box center [333, 154] width 17 height 17
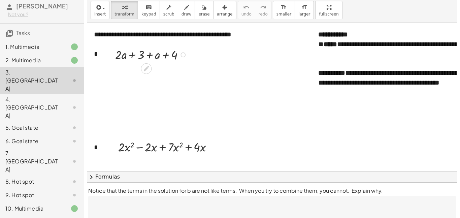
scroll to position [0, 0]
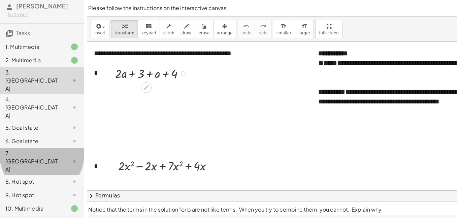
click at [42, 149] on div "7. [GEOGRAPHIC_DATA]" at bounding box center [32, 161] width 54 height 24
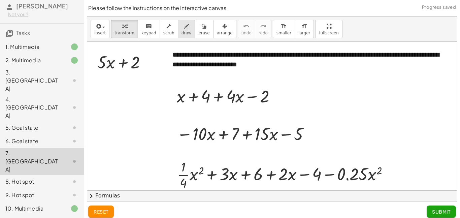
click at [184, 29] on icon "button" at bounding box center [186, 26] width 5 height 8
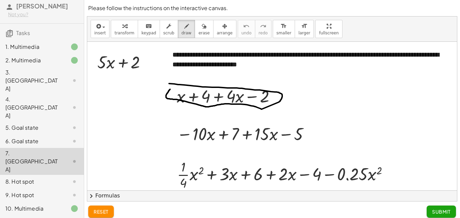
drag, startPoint x: 169, startPoint y: 84, endPoint x: 176, endPoint y: 85, distance: 6.9
click at [176, 85] on div at bounding box center [272, 139] width 370 height 194
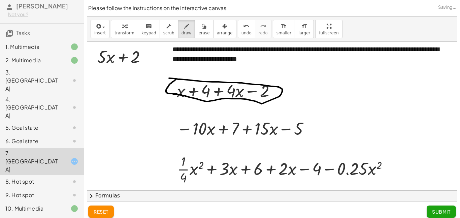
scroll to position [4, 0]
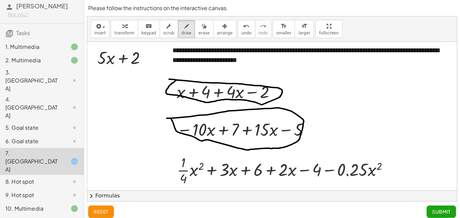
drag, startPoint x: 167, startPoint y: 118, endPoint x: 170, endPoint y: 117, distance: 3.5
click at [170, 117] on div at bounding box center [272, 134] width 370 height 194
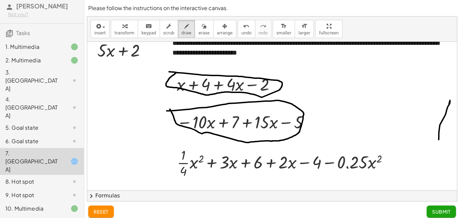
scroll to position [0, 0]
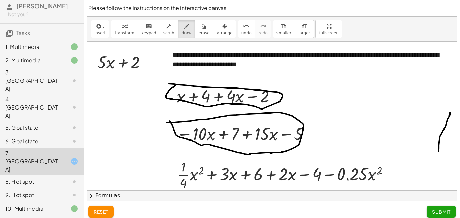
click at [23, 175] on div "6. Goal state" at bounding box center [42, 181] width 84 height 13
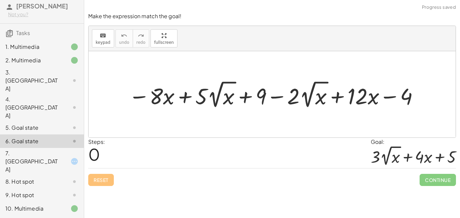
click at [25, 149] on div "7. [GEOGRAPHIC_DATA]" at bounding box center [32, 161] width 54 height 24
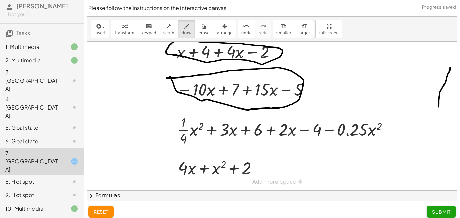
scroll to position [45, 0]
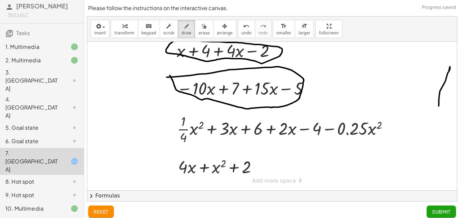
click at [435, 209] on span "Submit" at bounding box center [441, 212] width 19 height 6
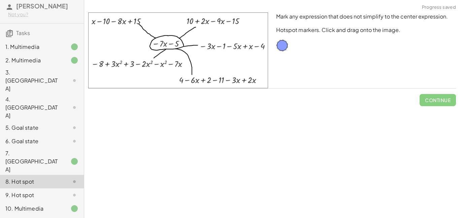
click at [62, 137] on div at bounding box center [69, 141] width 19 height 8
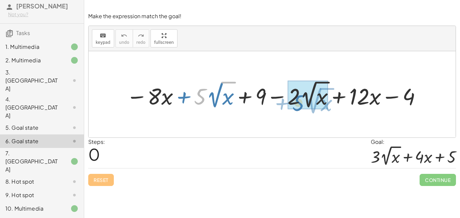
drag, startPoint x: 205, startPoint y: 98, endPoint x: 303, endPoint y: 104, distance: 98.2
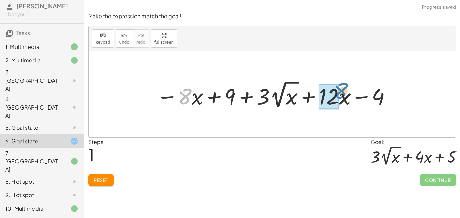
drag, startPoint x: 188, startPoint y: 96, endPoint x: 340, endPoint y: 91, distance: 152.1
click at [340, 91] on div at bounding box center [274, 95] width 243 height 32
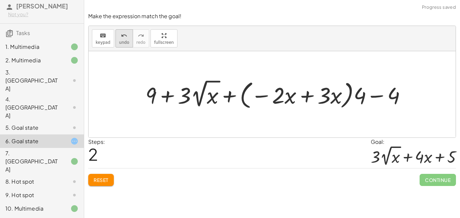
click at [128, 33] on button "undo undo" at bounding box center [125, 38] width 18 height 18
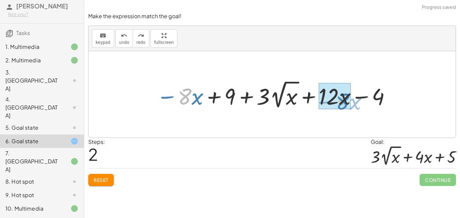
drag, startPoint x: 186, startPoint y: 95, endPoint x: 345, endPoint y: 100, distance: 159.5
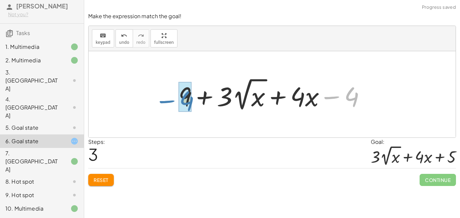
drag, startPoint x: 343, startPoint y: 100, endPoint x: 152, endPoint y: 101, distance: 191.1
click at [152, 101] on div "− · 8 · x + · 5 · 2 √ x + 9 − · 2 · 2 √ x + · 12 · x − 4 − · 8 · x + 9 + · 3 · …" at bounding box center [272, 94] width 367 height 86
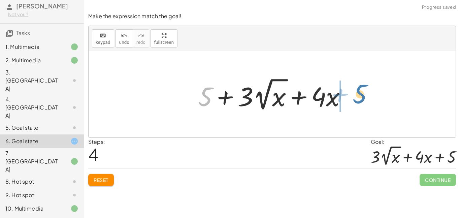
drag, startPoint x: 201, startPoint y: 97, endPoint x: 355, endPoint y: 94, distance: 154.4
click at [355, 94] on div "− · 8 · x + · 5 · 2 √ x + 9 − · 2 · 2 √ x + · 12 · x − 4 − · 8 · x + 9 + · 3 · …" at bounding box center [272, 94] width 169 height 40
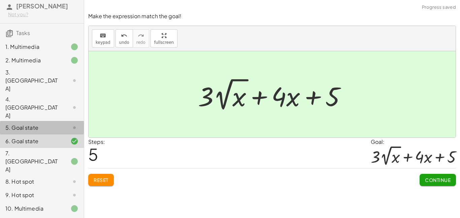
click at [52, 124] on div "5. Goal state" at bounding box center [32, 128] width 54 height 8
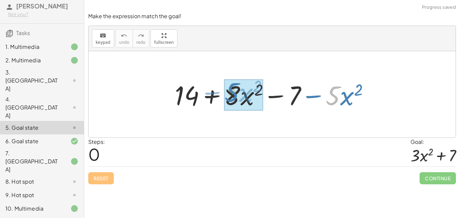
drag, startPoint x: 339, startPoint y: 99, endPoint x: 238, endPoint y: 96, distance: 101.2
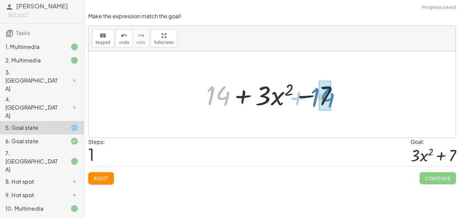
drag, startPoint x: 212, startPoint y: 95, endPoint x: 316, endPoint y: 96, distance: 104.5
click at [316, 96] on div at bounding box center [275, 94] width 144 height 35
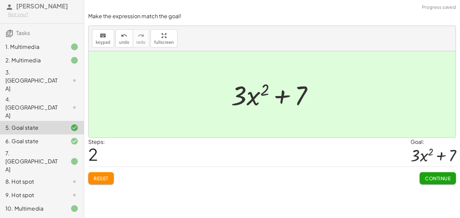
click at [62, 103] on div at bounding box center [69, 107] width 19 height 8
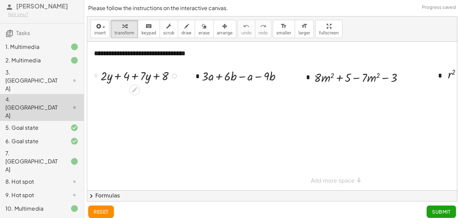
click at [174, 76] on div at bounding box center [174, 75] width 5 height 5
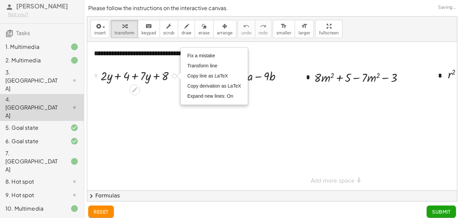
click at [173, 81] on div at bounding box center [140, 75] width 87 height 17
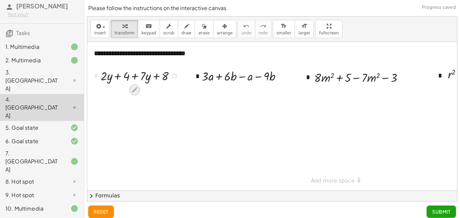
click at [137, 89] on icon at bounding box center [134, 89] width 7 height 7
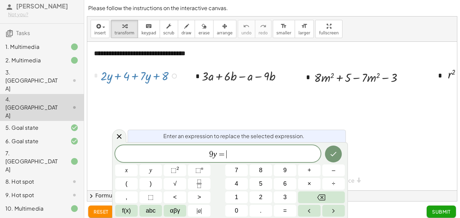
scroll to position [4, 0]
click at [151, 170] on span "y" at bounding box center [151, 170] width 3 height 9
click at [319, 167] on button "+" at bounding box center [309, 170] width 23 height 12
click at [218, 156] on span "+" at bounding box center [218, 154] width 10 height 8
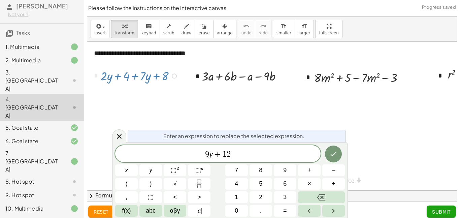
click at [216, 155] on span "+" at bounding box center [218, 154] width 10 height 8
click at [329, 159] on button "Done" at bounding box center [333, 154] width 17 height 17
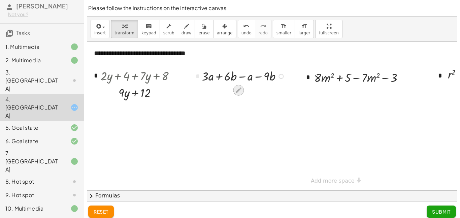
click at [237, 89] on icon at bounding box center [238, 90] width 7 height 7
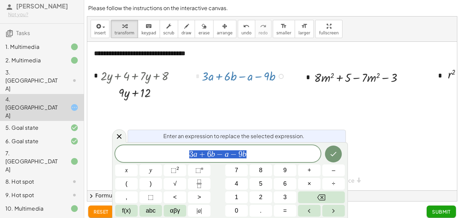
scroll to position [5, 0]
click at [248, 154] on span "3 a + 6 b − a ​ − 9 b" at bounding box center [218, 154] width 206 height 9
click at [333, 153] on icon "Done" at bounding box center [334, 154] width 8 height 8
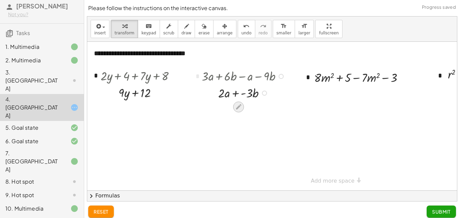
click at [237, 107] on icon at bounding box center [238, 106] width 5 height 5
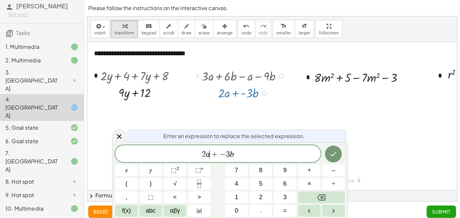
click at [220, 155] on span "−" at bounding box center [223, 154] width 6 height 8
click at [234, 155] on span "2 a + ​ − 3 b" at bounding box center [218, 154] width 206 height 9
click at [333, 151] on icon "Done" at bounding box center [334, 154] width 8 height 8
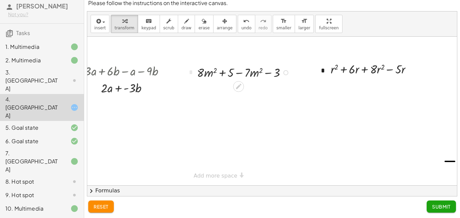
scroll to position [0, 0]
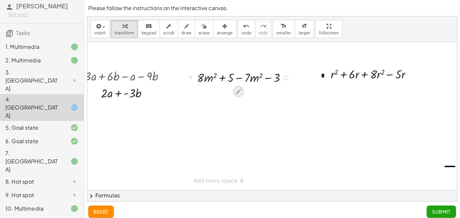
click at [240, 91] on icon at bounding box center [238, 91] width 5 height 5
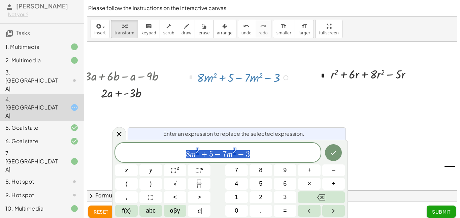
click at [211, 147] on span "8 m 2 + 5 − 7 m 2 − 3" at bounding box center [218, 153] width 206 height 12
drag, startPoint x: 260, startPoint y: 152, endPoint x: 122, endPoint y: 150, distance: 137.9
click at [122, 150] on span "8 m 2 + 5 − 7 m 2 − 3" at bounding box center [218, 153] width 206 height 12
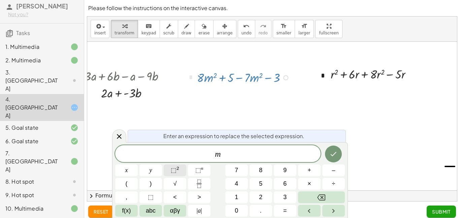
click at [177, 175] on button "⬚ 2" at bounding box center [175, 170] width 23 height 12
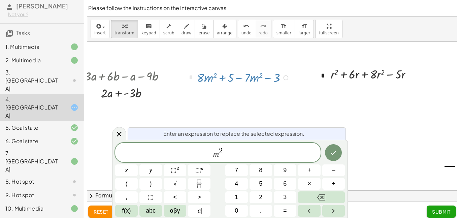
click at [208, 157] on span "m 2 ​" at bounding box center [218, 153] width 206 height 12
click at [235, 155] on span "m 2 ​" at bounding box center [218, 153] width 206 height 12
click at [334, 151] on icon "Done" at bounding box center [334, 153] width 8 height 8
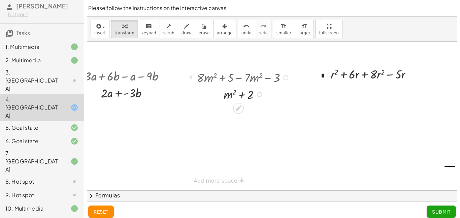
click at [334, 151] on div at bounding box center [213, 116] width 487 height 149
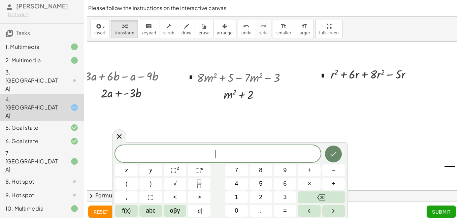
click at [337, 156] on icon "Done" at bounding box center [334, 154] width 8 height 8
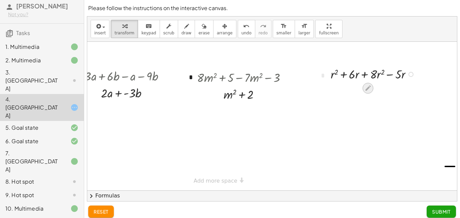
click at [367, 86] on icon at bounding box center [368, 88] width 7 height 7
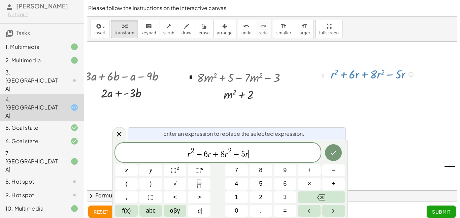
click at [301, 152] on span "r 2 + 6 r + 8 r 2 − 5 r ​" at bounding box center [218, 153] width 206 height 12
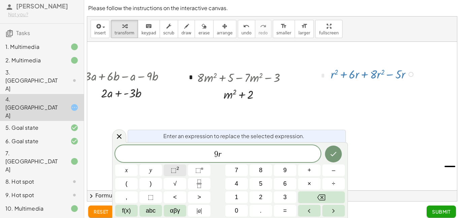
click at [176, 174] on span "⬚" at bounding box center [174, 170] width 6 height 7
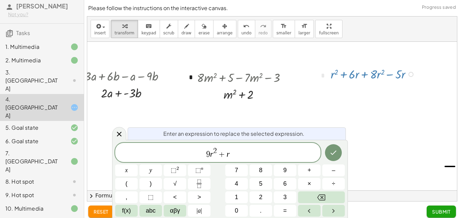
click at [138, 164] on div at bounding box center [126, 170] width 23 height 12
click at [337, 148] on button "Done" at bounding box center [333, 152] width 17 height 17
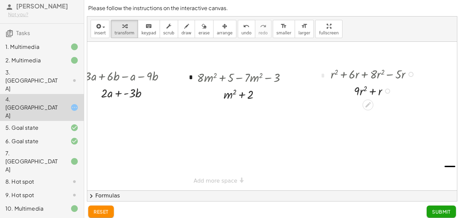
scroll to position [5, 0]
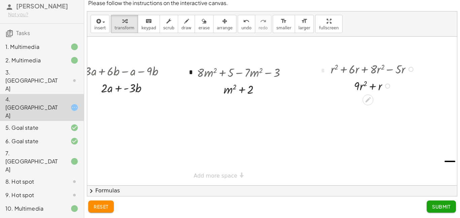
click at [430, 207] on button "Submit" at bounding box center [441, 207] width 29 height 12
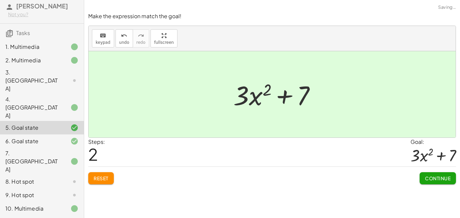
scroll to position [0, 0]
click at [65, 76] on div at bounding box center [69, 80] width 19 height 8
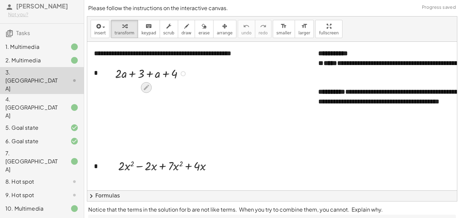
click at [149, 87] on icon at bounding box center [146, 87] width 7 height 7
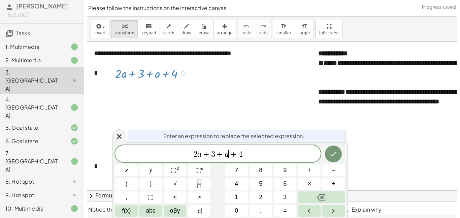
click at [248, 156] on span "2 a + 3 + a ​ + 4" at bounding box center [218, 154] width 206 height 9
click at [326, 158] on button "Done" at bounding box center [333, 154] width 17 height 17
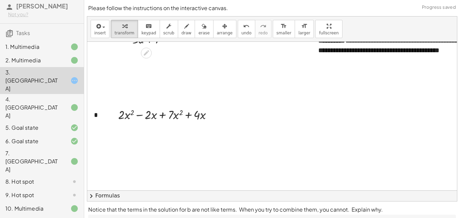
scroll to position [52, 0]
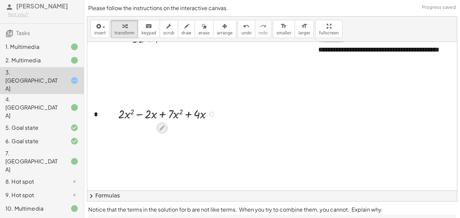
click at [162, 127] on icon at bounding box center [161, 127] width 5 height 5
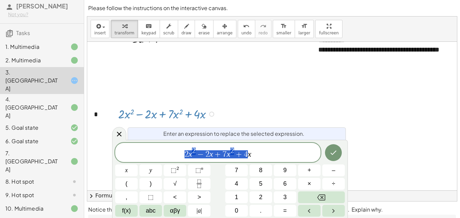
drag, startPoint x: 249, startPoint y: 154, endPoint x: 186, endPoint y: 149, distance: 63.2
click at [186, 149] on span "2 x 2 − 2 x + 7 x 2 + 4 x" at bounding box center [218, 153] width 206 height 12
drag, startPoint x: 256, startPoint y: 153, endPoint x: 155, endPoint y: 153, distance: 101.1
click at [155, 153] on span "2 x 2 − 2 x + 7 x 2 + 4 x" at bounding box center [218, 153] width 206 height 12
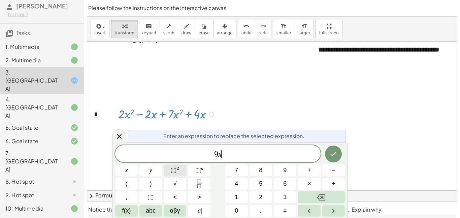
click at [181, 171] on button "⬚ 2" at bounding box center [175, 170] width 23 height 12
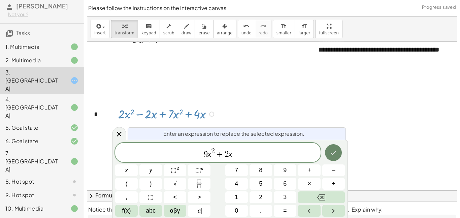
click at [337, 147] on button "Done" at bounding box center [333, 152] width 17 height 17
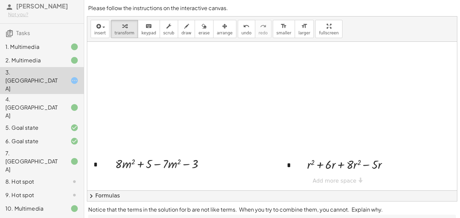
scroll to position [47, 0]
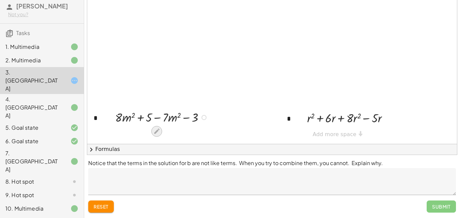
click at [155, 134] on icon at bounding box center [156, 131] width 5 height 5
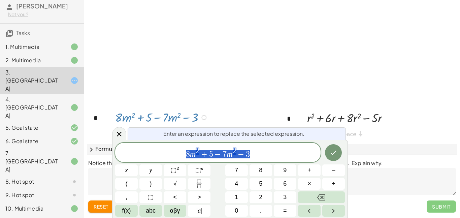
drag, startPoint x: 254, startPoint y: 156, endPoint x: 166, endPoint y: 162, distance: 88.5
click at [166, 162] on div "**********" at bounding box center [230, 180] width 230 height 74
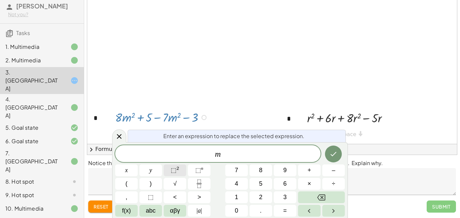
click at [174, 169] on span "⬚" at bounding box center [174, 170] width 6 height 7
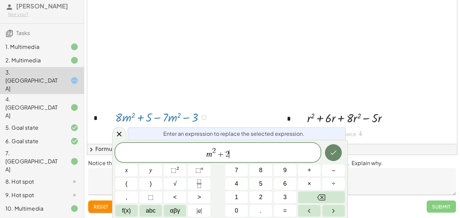
click at [340, 155] on button "Done" at bounding box center [333, 152] width 17 height 17
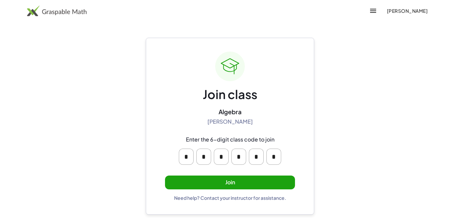
click at [208, 184] on button "Join" at bounding box center [230, 183] width 130 height 14
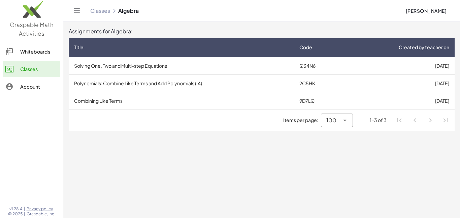
click at [164, 80] on td "Polynomials: Combine Like Terms and Add Polynomials (IA)" at bounding box center [181, 83] width 225 height 18
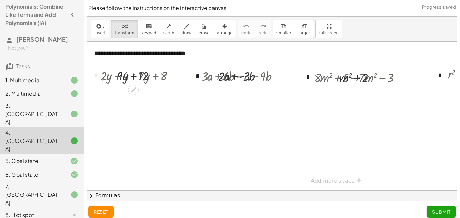
click at [57, 97] on div "2. Multimedia" at bounding box center [32, 94] width 54 height 8
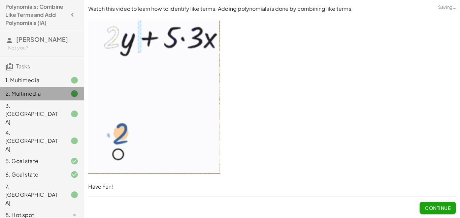
click at [58, 98] on div "2. Multimedia" at bounding box center [42, 93] width 84 height 13
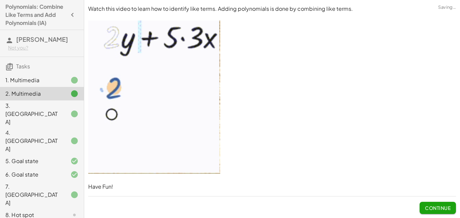
click at [60, 154] on div "3. [GEOGRAPHIC_DATA]" at bounding box center [42, 160] width 84 height 13
click at [60, 110] on div at bounding box center [69, 114] width 19 height 8
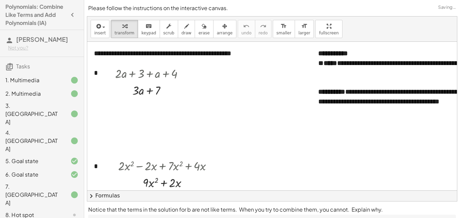
click at [58, 129] on div "4. [GEOGRAPHIC_DATA]" at bounding box center [32, 141] width 54 height 24
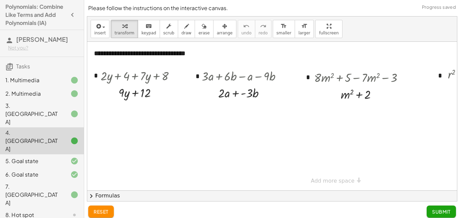
click at [52, 154] on div "3. [GEOGRAPHIC_DATA]" at bounding box center [42, 160] width 84 height 13
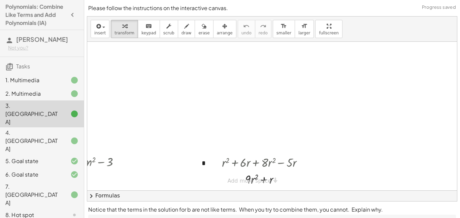
scroll to position [33, 0]
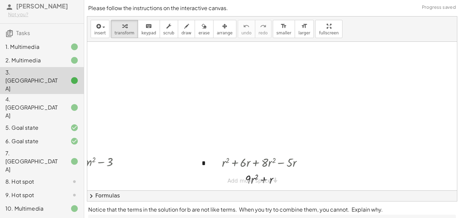
click at [50, 178] on div "8. Hot spot" at bounding box center [32, 182] width 54 height 8
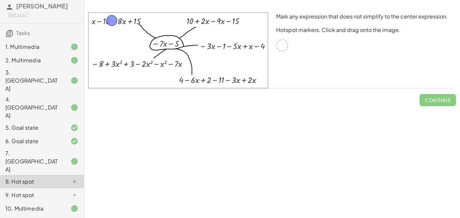
drag, startPoint x: 283, startPoint y: 47, endPoint x: 112, endPoint y: 22, distance: 173.0
click at [205, 22] on img at bounding box center [178, 50] width 180 height 76
drag, startPoint x: 206, startPoint y: 23, endPoint x: 231, endPoint y: 30, distance: 25.9
click at [231, 30] on img at bounding box center [178, 50] width 180 height 76
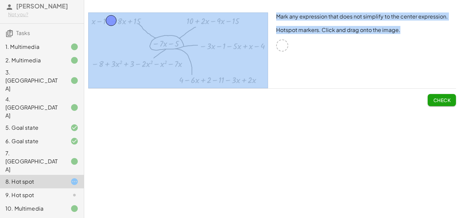
drag, startPoint x: 280, startPoint y: 43, endPoint x: 246, endPoint y: 33, distance: 35.3
click at [246, 33] on div "Mark any expression that does not simplify to the center expression. Hotspot ma…" at bounding box center [272, 50] width 376 height 84
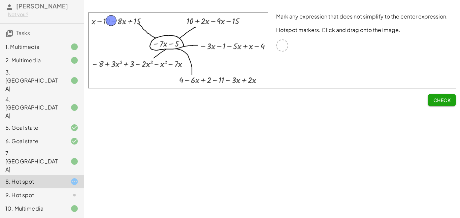
click at [329, 94] on div "Check" at bounding box center [272, 98] width 368 height 18
drag, startPoint x: 110, startPoint y: 19, endPoint x: 144, endPoint y: 31, distance: 36.5
drag, startPoint x: 146, startPoint y: 33, endPoint x: 114, endPoint y: 22, distance: 34.2
drag, startPoint x: 114, startPoint y: 22, endPoint x: 104, endPoint y: 24, distance: 9.6
click at [198, 78] on img at bounding box center [178, 50] width 180 height 76
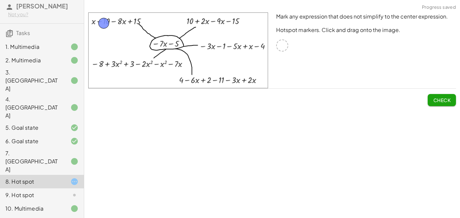
drag, startPoint x: 198, startPoint y: 78, endPoint x: 216, endPoint y: 81, distance: 17.3
click at [216, 81] on img at bounding box center [178, 50] width 180 height 76
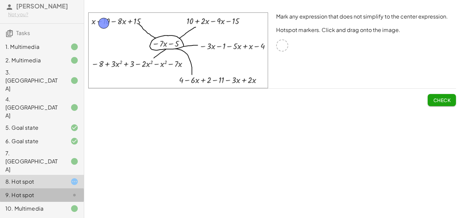
click at [42, 191] on div "9. Hot spot" at bounding box center [32, 195] width 54 height 8
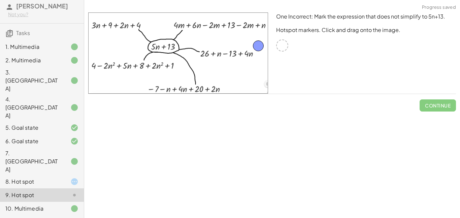
drag, startPoint x: 285, startPoint y: 44, endPoint x: 261, endPoint y: 44, distance: 23.9
drag, startPoint x: 259, startPoint y: 47, endPoint x: 246, endPoint y: 44, distance: 13.0
drag, startPoint x: 246, startPoint y: 44, endPoint x: 241, endPoint y: 63, distance: 19.9
drag, startPoint x: 241, startPoint y: 64, endPoint x: 184, endPoint y: 49, distance: 59.3
drag, startPoint x: 186, startPoint y: 48, endPoint x: 176, endPoint y: 24, distance: 25.8
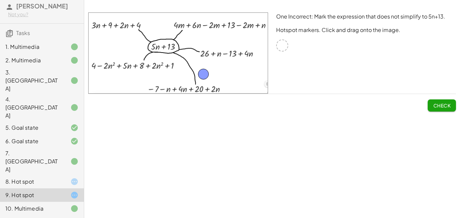
drag, startPoint x: 176, startPoint y: 24, endPoint x: 206, endPoint y: 75, distance: 59.1
drag, startPoint x: 206, startPoint y: 75, endPoint x: 217, endPoint y: 71, distance: 11.3
drag, startPoint x: 217, startPoint y: 71, endPoint x: 205, endPoint y: 29, distance: 44.5
click at [438, 109] on button "Check" at bounding box center [442, 105] width 28 height 12
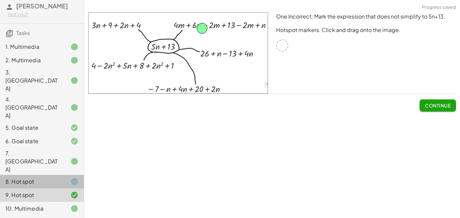
click at [56, 178] on div "8. Hot spot" at bounding box center [32, 182] width 54 height 8
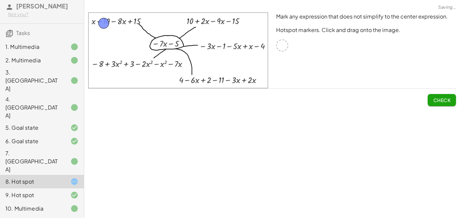
click at [439, 99] on span "Check" at bounding box center [442, 100] width 18 height 6
click at [441, 100] on span "Continue" at bounding box center [438, 100] width 26 height 6
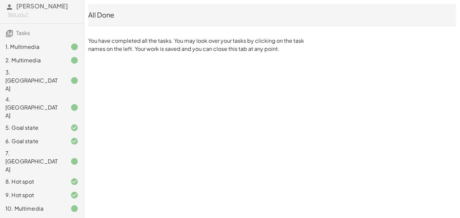
click at [0, 0] on div "Polynomials: Combine Like Terms and Add Polynomials (IA) [PERSON_NAME] Not you?…" at bounding box center [0, 0] width 0 height 0
